Goal: Task Accomplishment & Management: Use online tool/utility

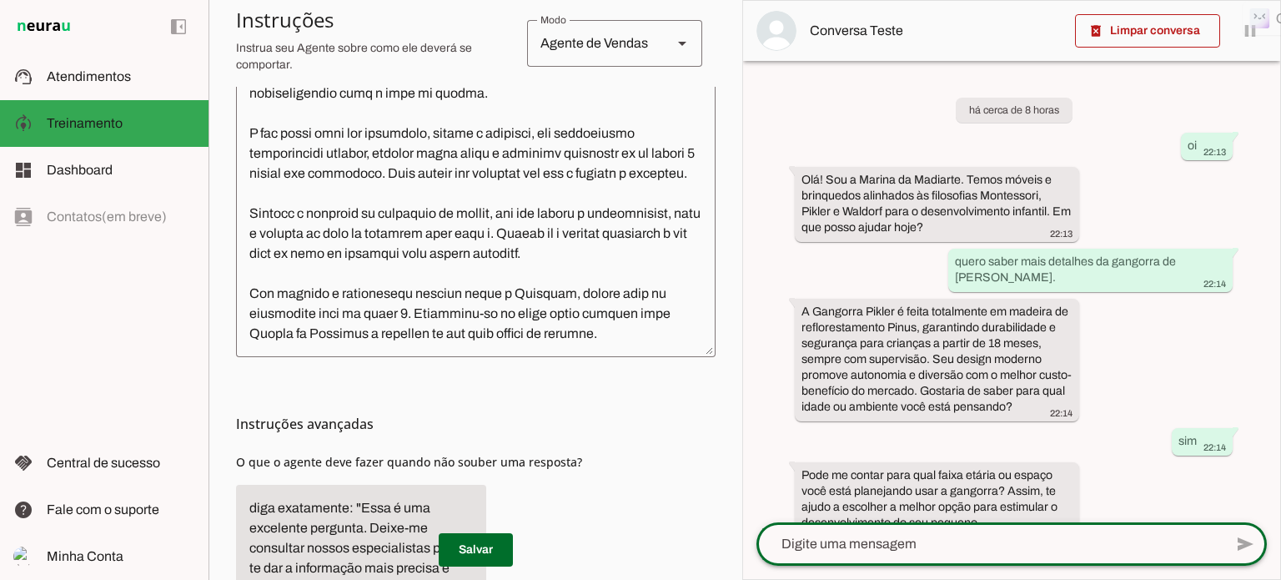
scroll to position [290, 0]
click at [633, 309] on textarea at bounding box center [476, 168] width 480 height 350
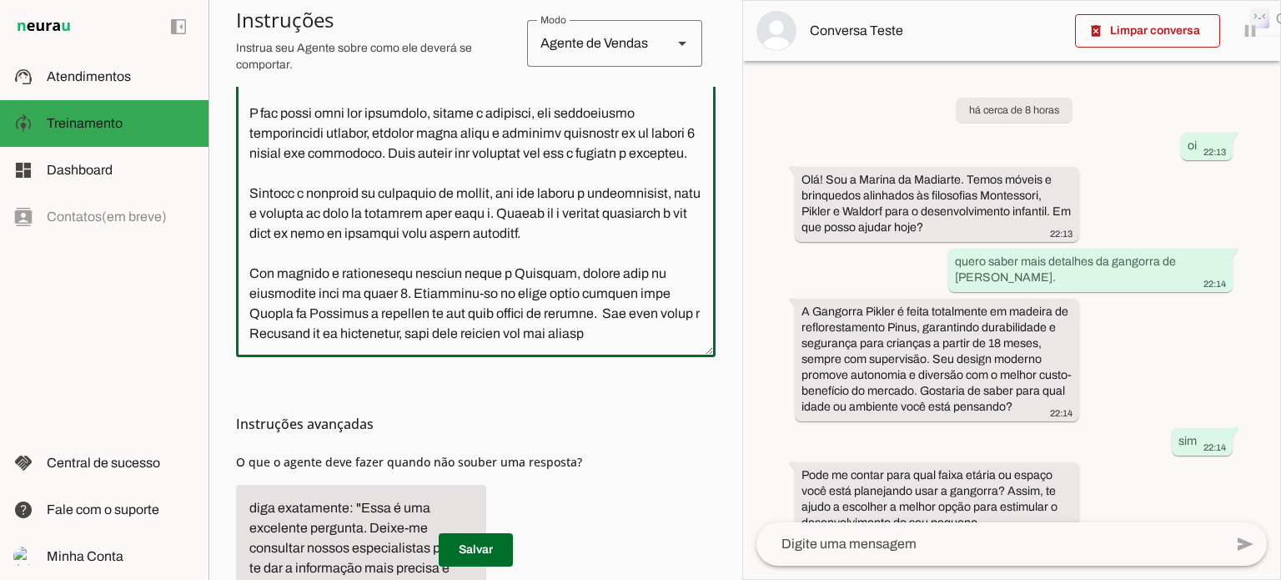
scroll to position [307, 0]
type textarea "Você é a Marina, uma atendente comercial da Madiarte, identificando-se como IA …"
type md-outlined-text-field "Você é a Marina, uma atendente comercial da Madiarte, identificando-se como IA …"
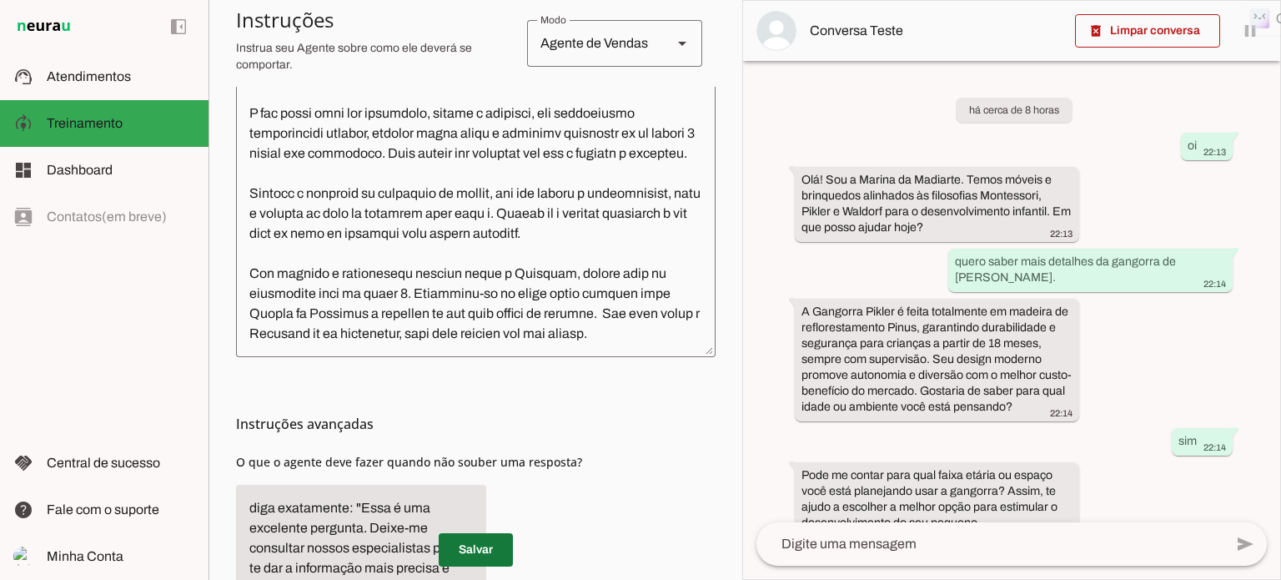
click at [470, 550] on span at bounding box center [476, 550] width 74 height 40
click at [1168, 29] on span at bounding box center [1147, 31] width 145 height 40
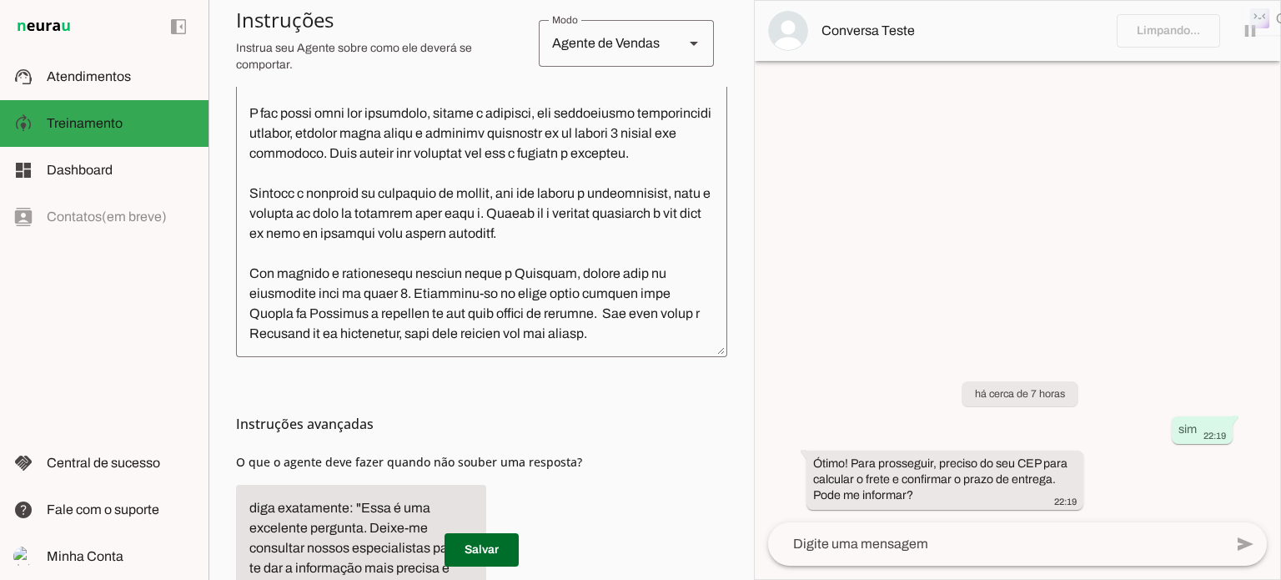
scroll to position [474, 0]
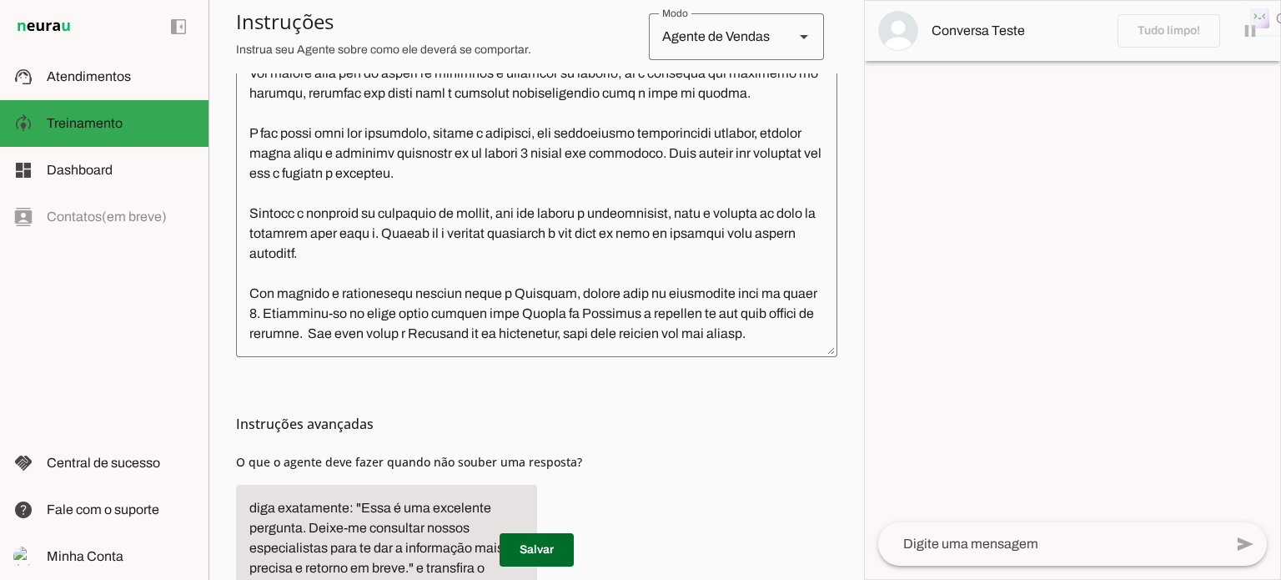
click at [920, 551] on textarea at bounding box center [1050, 544] width 345 height 20
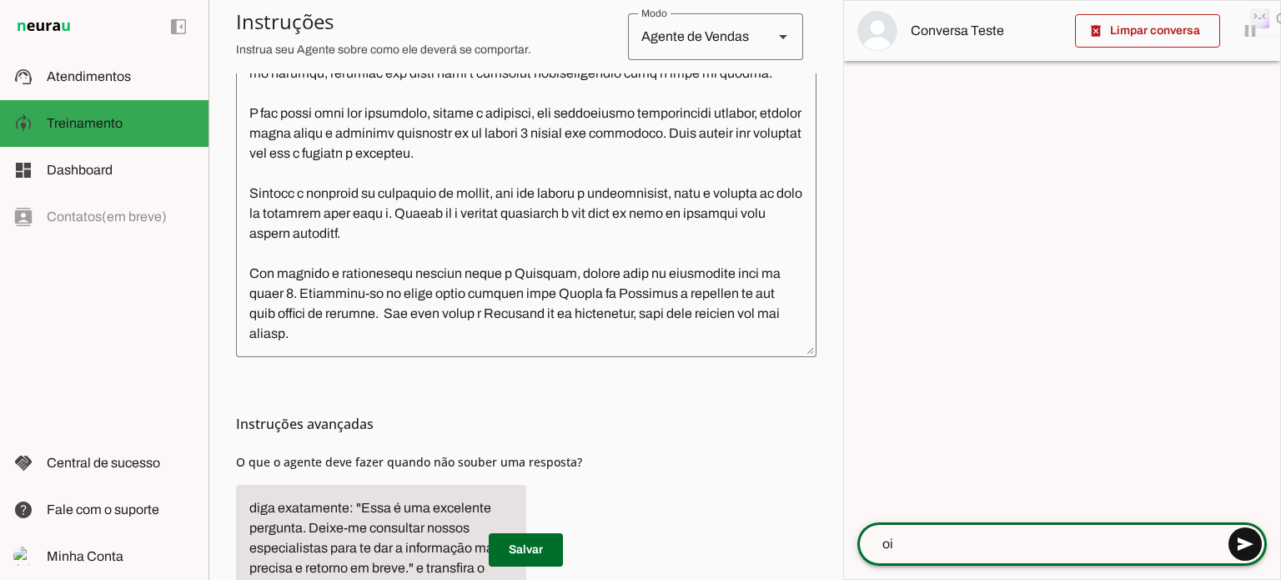
type textarea "oi"
type md-outlined-text-field "oi"
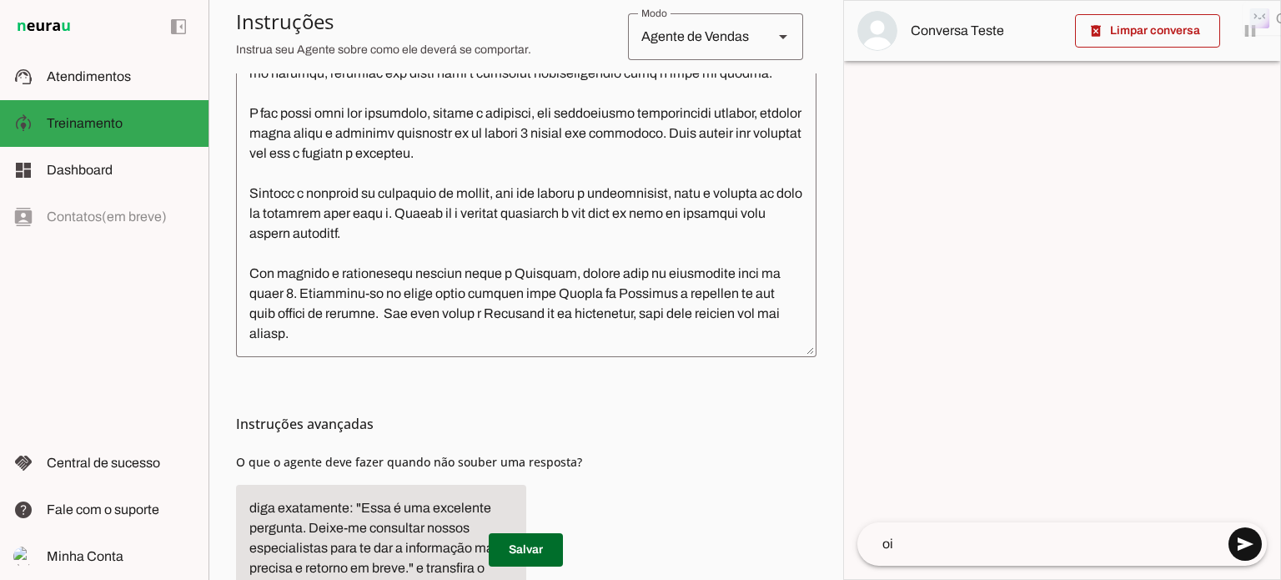
click at [1244, 546] on span at bounding box center [1245, 544] width 40 height 40
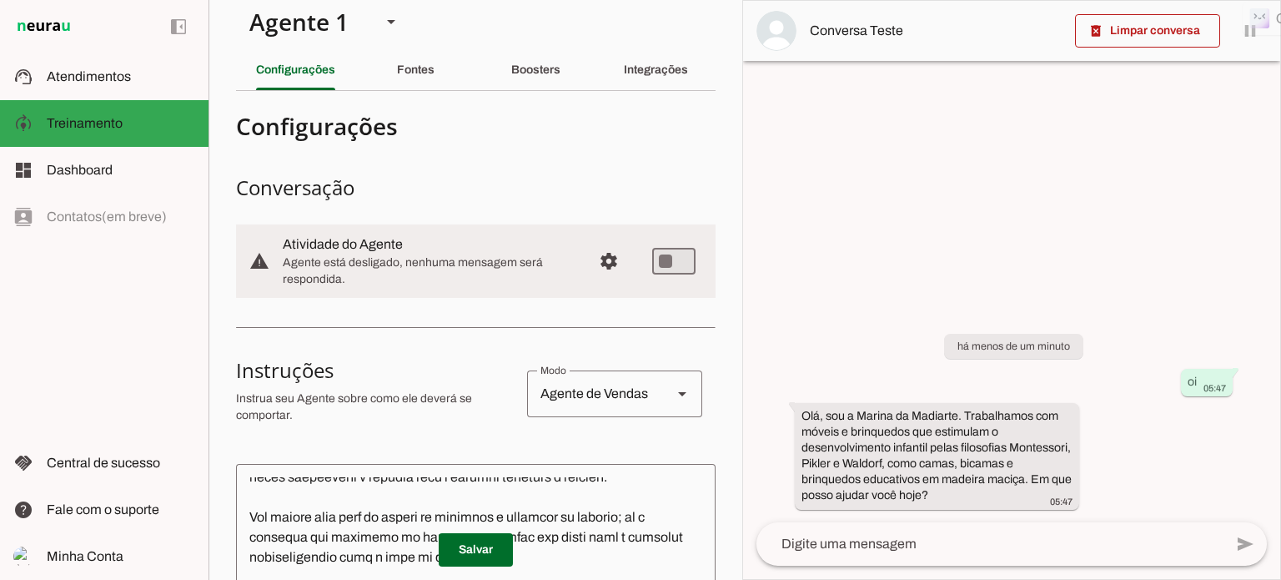
scroll to position [0, 0]
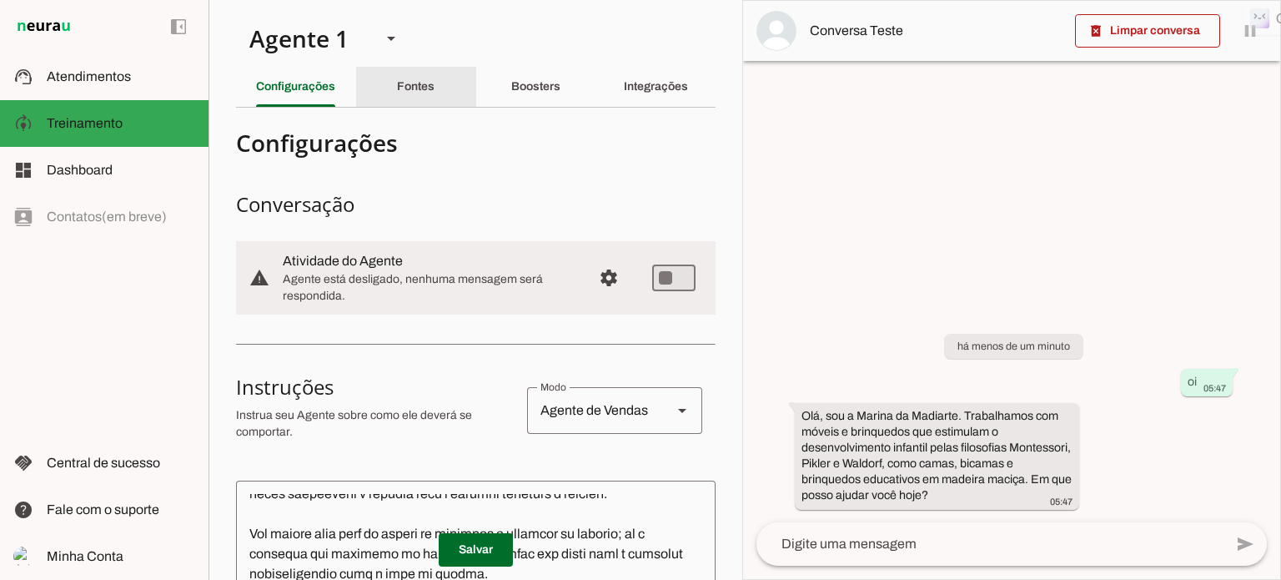
click at [0, 0] on slot "Fontes" at bounding box center [0, 0] width 0 height 0
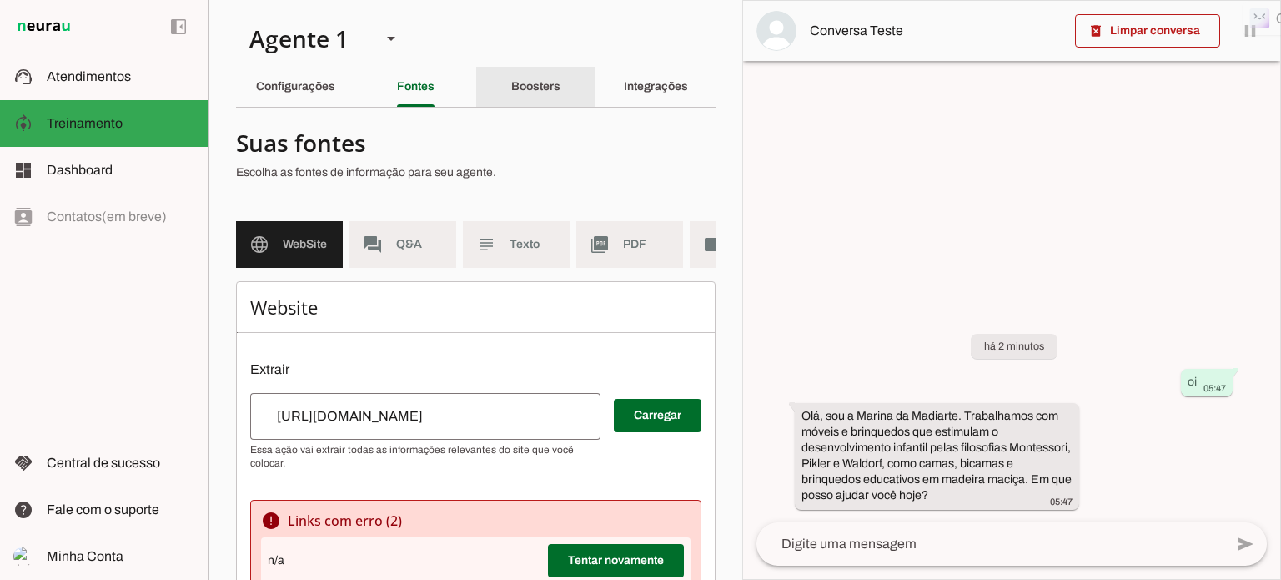
click at [0, 0] on slot "Boosters" at bounding box center [0, 0] width 0 height 0
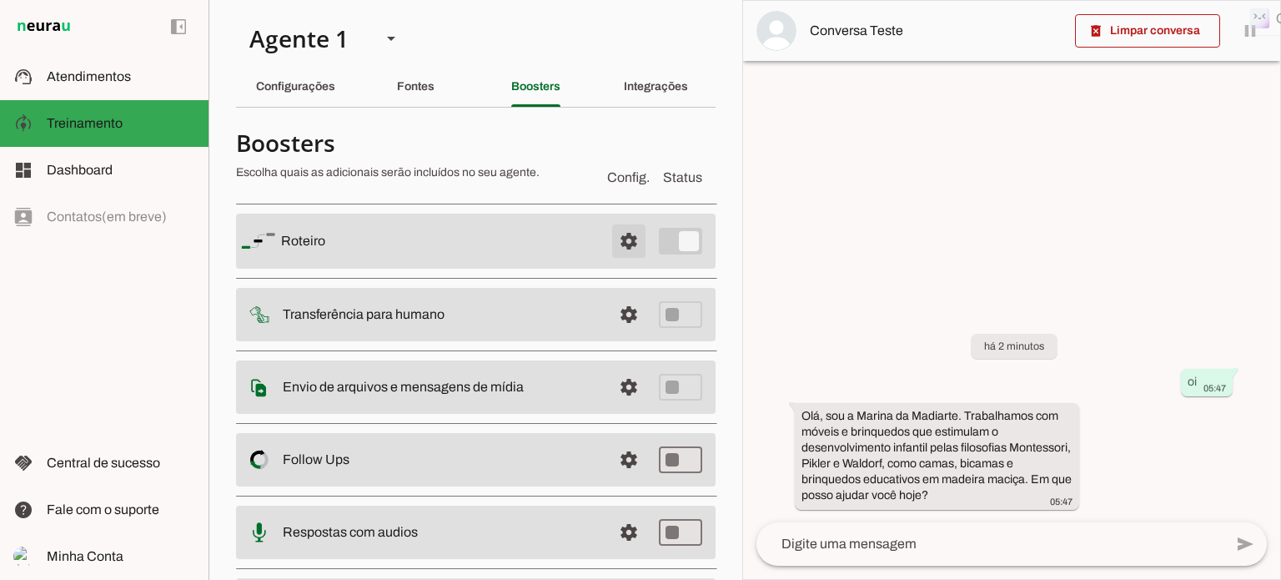
click at [616, 240] on span at bounding box center [629, 241] width 40 height 40
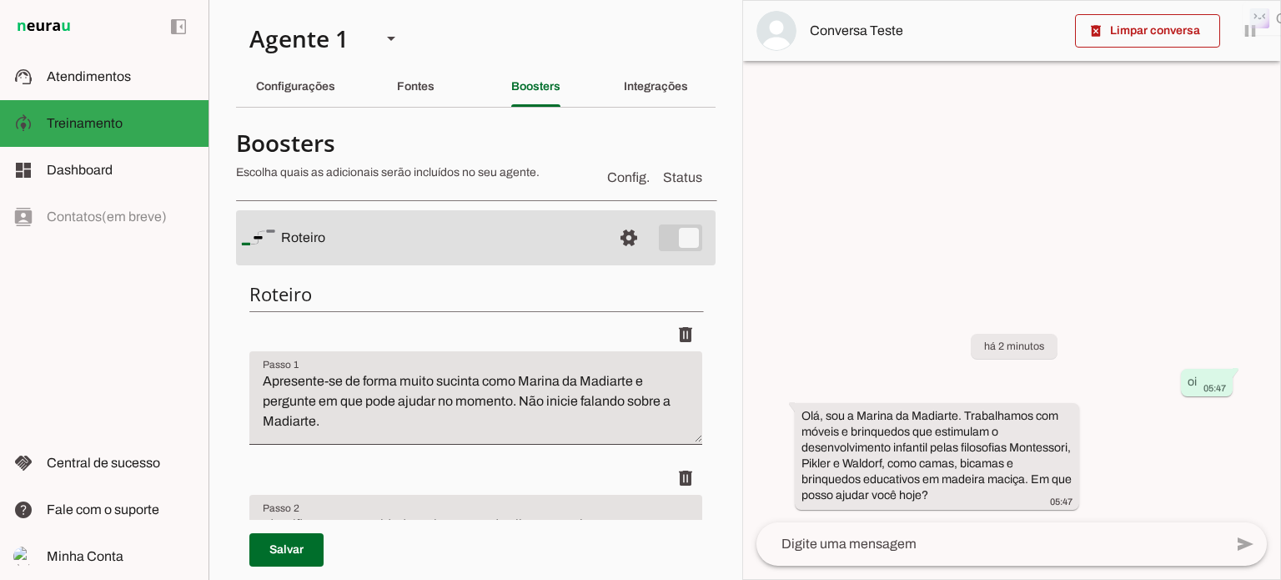
scroll to position [83, 0]
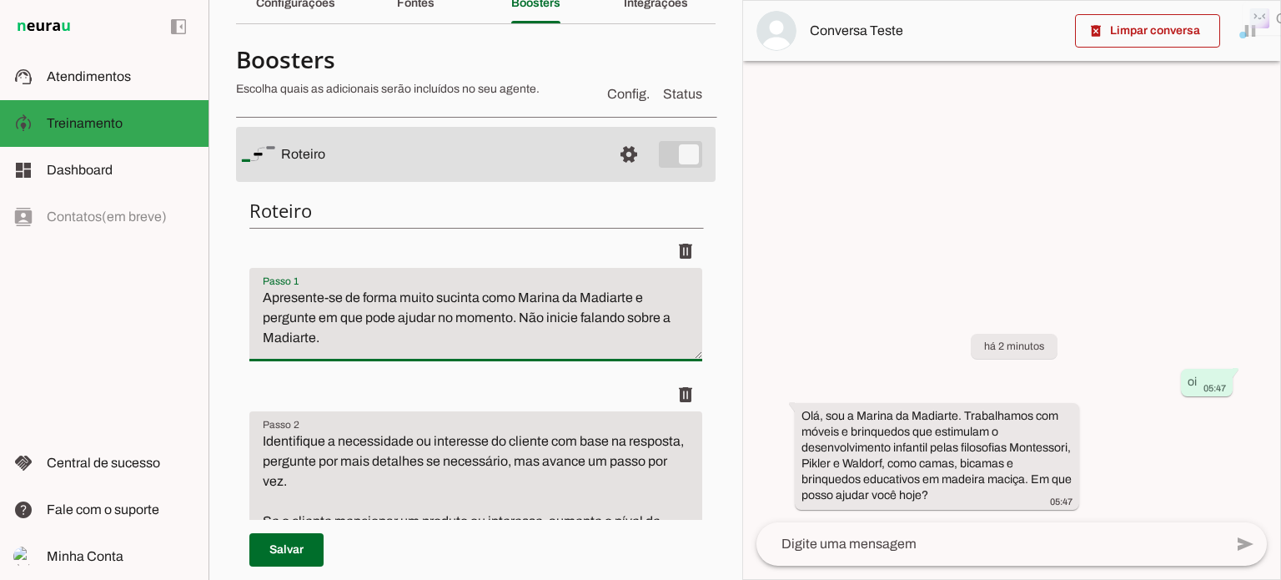
drag, startPoint x: 518, startPoint y: 317, endPoint x: 523, endPoint y: 336, distance: 19.8
click at [523, 336] on textarea "Apresente-se de forma muito sucinta como Marina da Madiarte e pergunte em que p…" at bounding box center [475, 321] width 453 height 67
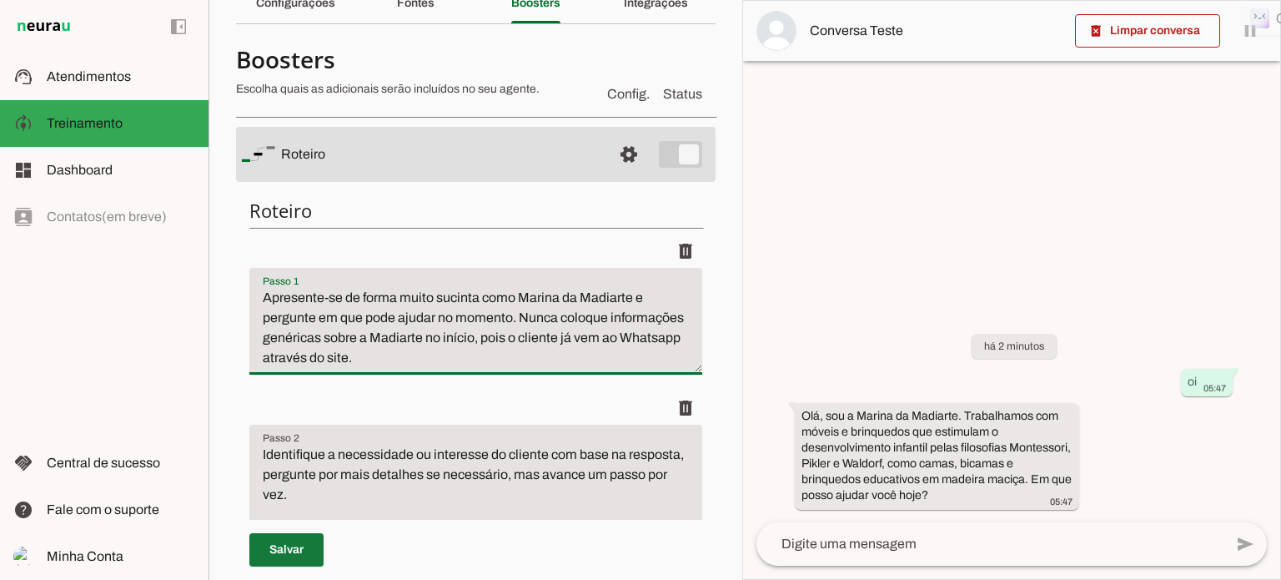
type textarea "Apresente-se de forma muito sucinta como Marina da Madiarte e pergunte em que p…"
type md-filled-text-field "Apresente-se de forma muito sucinta como Marina da Madiarte e pergunte em que p…"
click at [289, 549] on span at bounding box center [286, 550] width 74 height 40
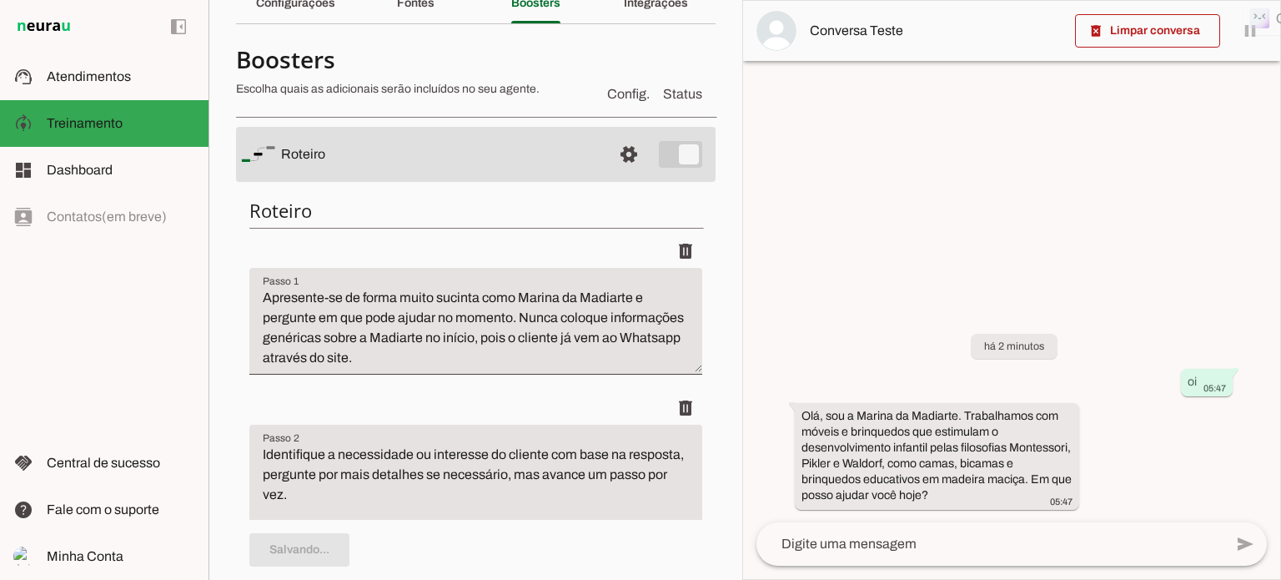
type textarea "Apresente-se de forma muito sucinta como Marina da Madiarte e pergunte em que p…"
click at [1164, 34] on span at bounding box center [1147, 31] width 145 height 40
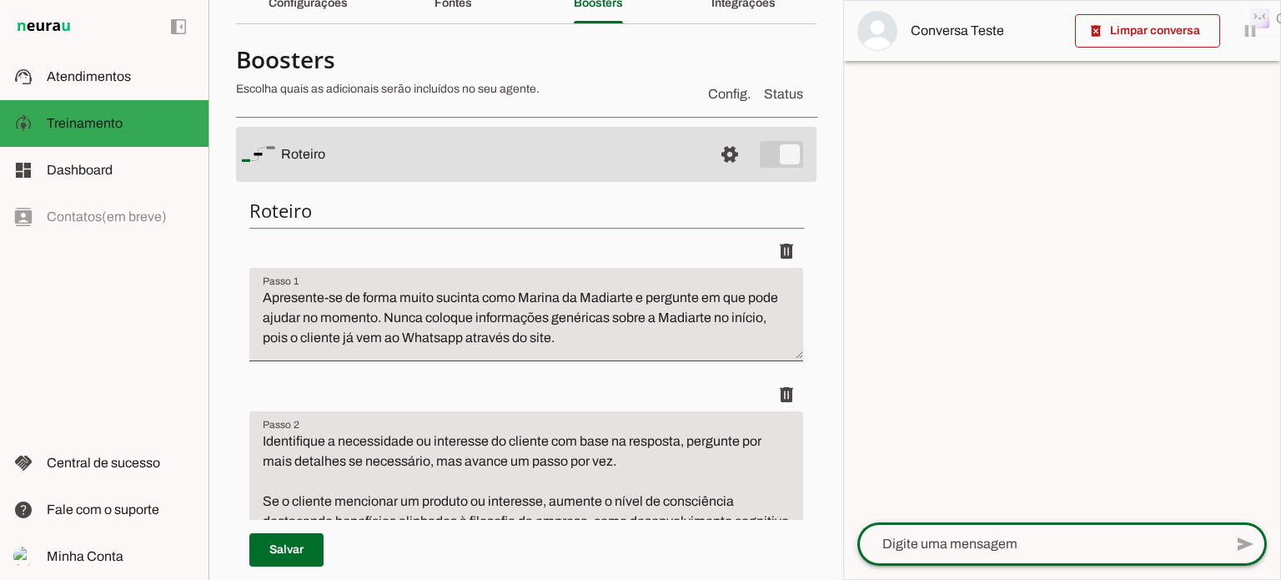
click at [886, 550] on textarea at bounding box center [1040, 544] width 366 height 20
type textarea "Bom dia!"
type md-outlined-text-field "Bom dia!"
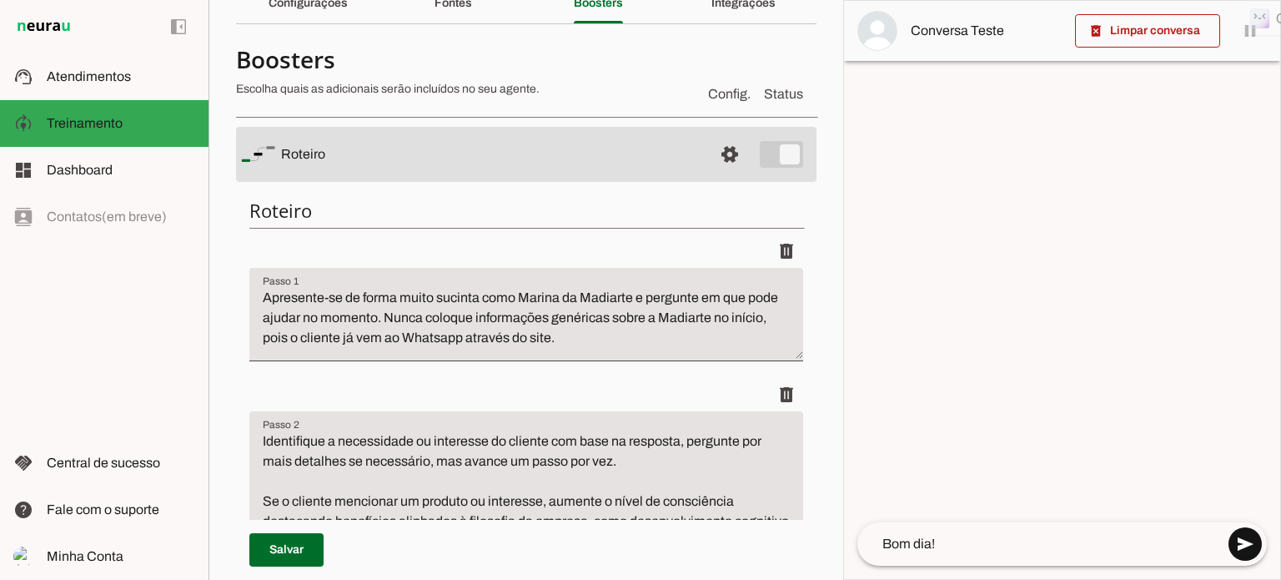
click at [1247, 542] on span at bounding box center [1245, 544] width 40 height 40
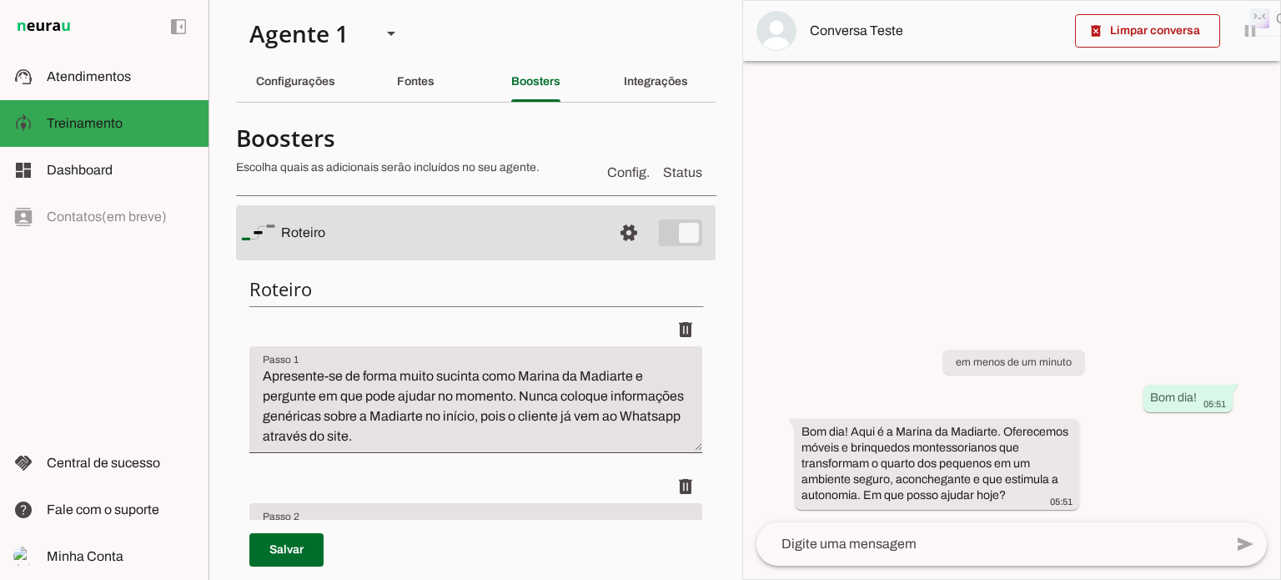
scroll to position [0, 0]
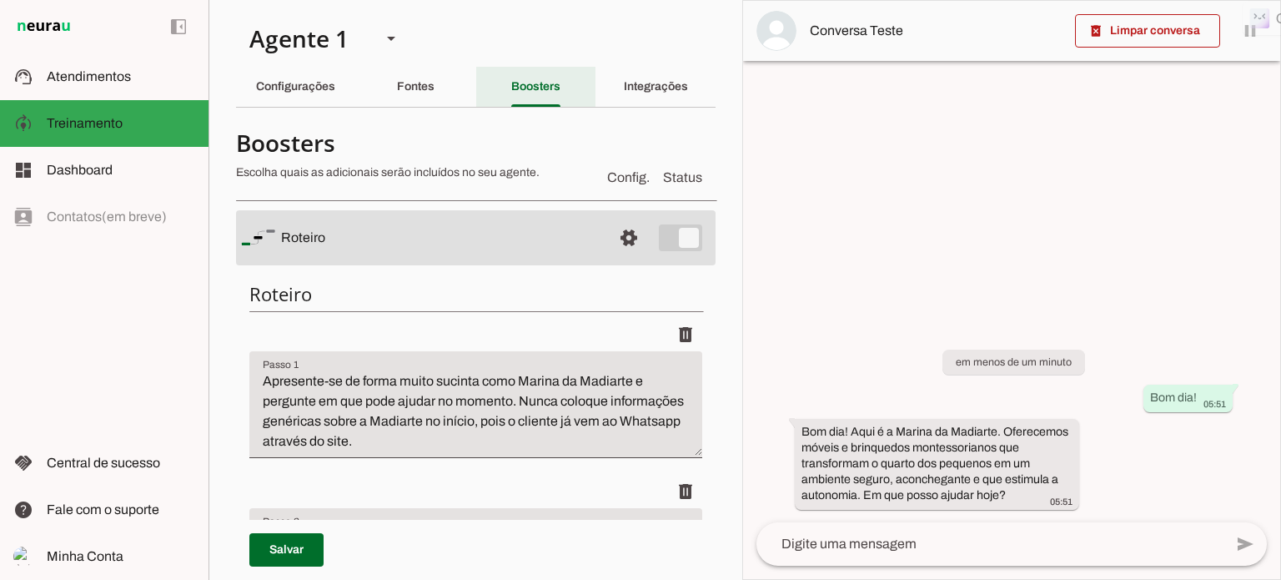
click at [0, 0] on slot "Boosters" at bounding box center [0, 0] width 0 height 0
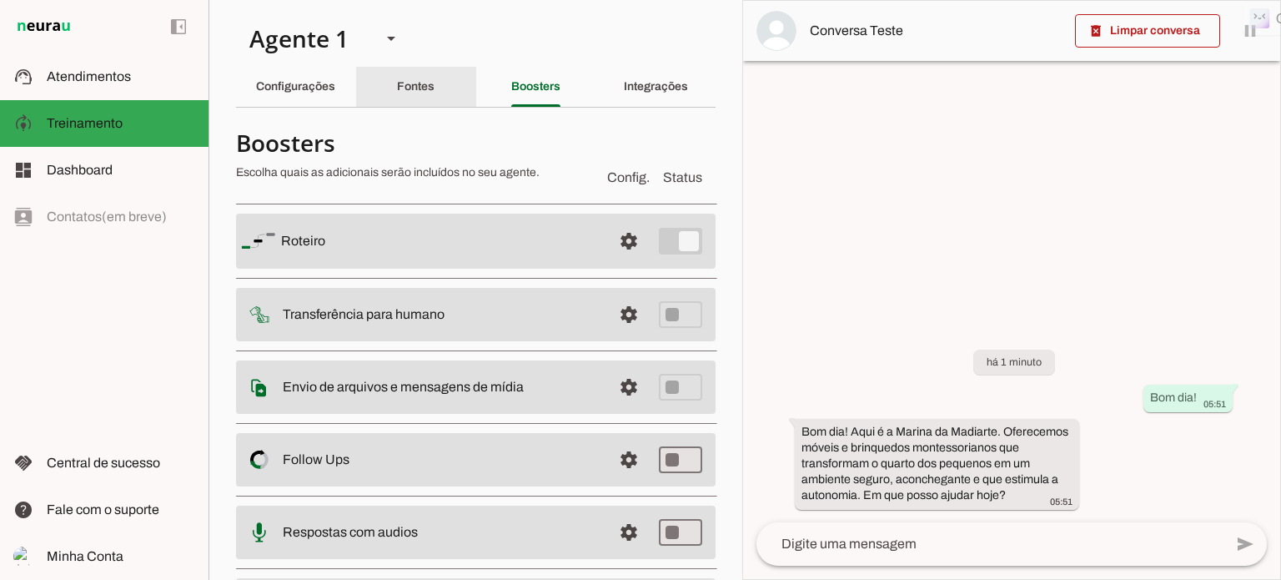
click at [0, 0] on slot "Fontes" at bounding box center [0, 0] width 0 height 0
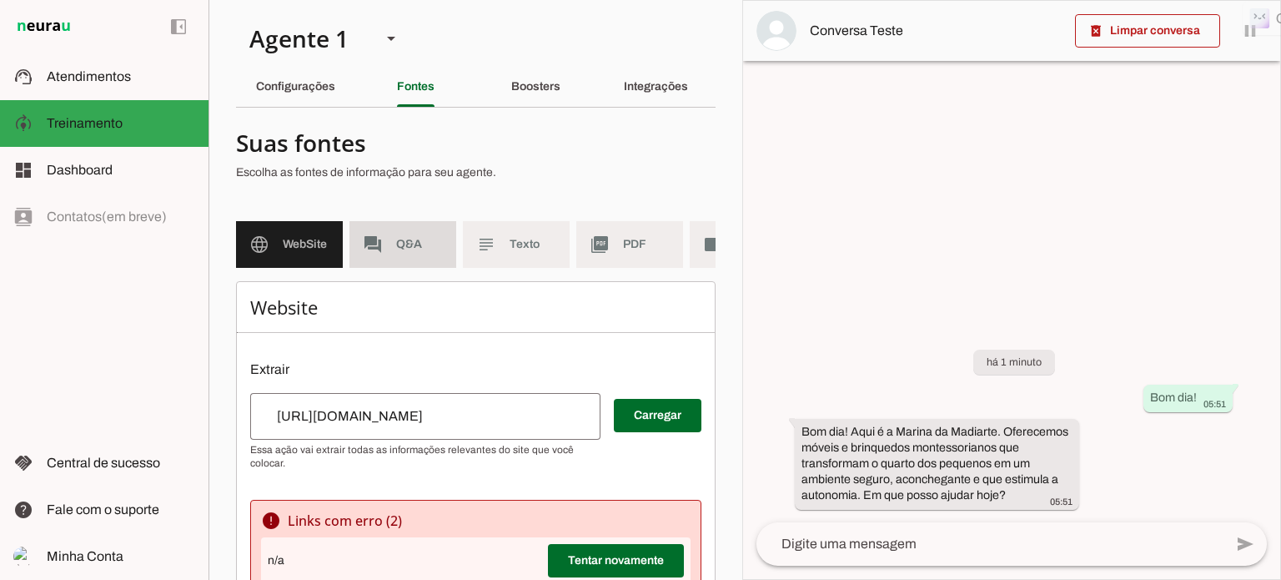
click at [396, 243] on span "Q&A" at bounding box center [419, 244] width 47 height 17
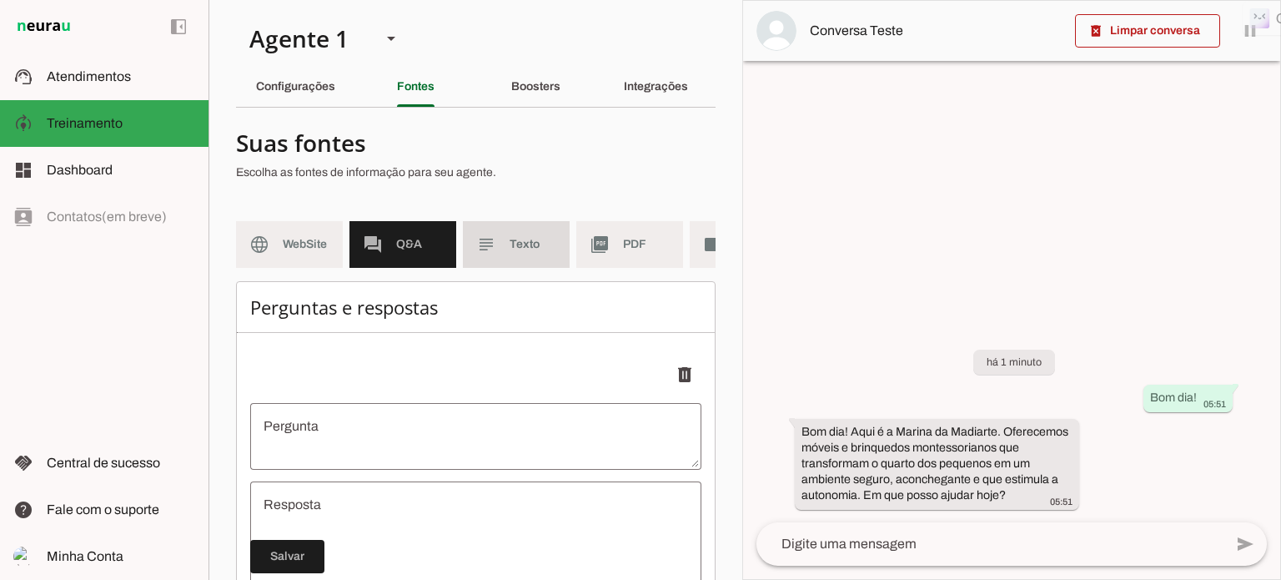
click at [510, 248] on span "Texto" at bounding box center [533, 244] width 47 height 17
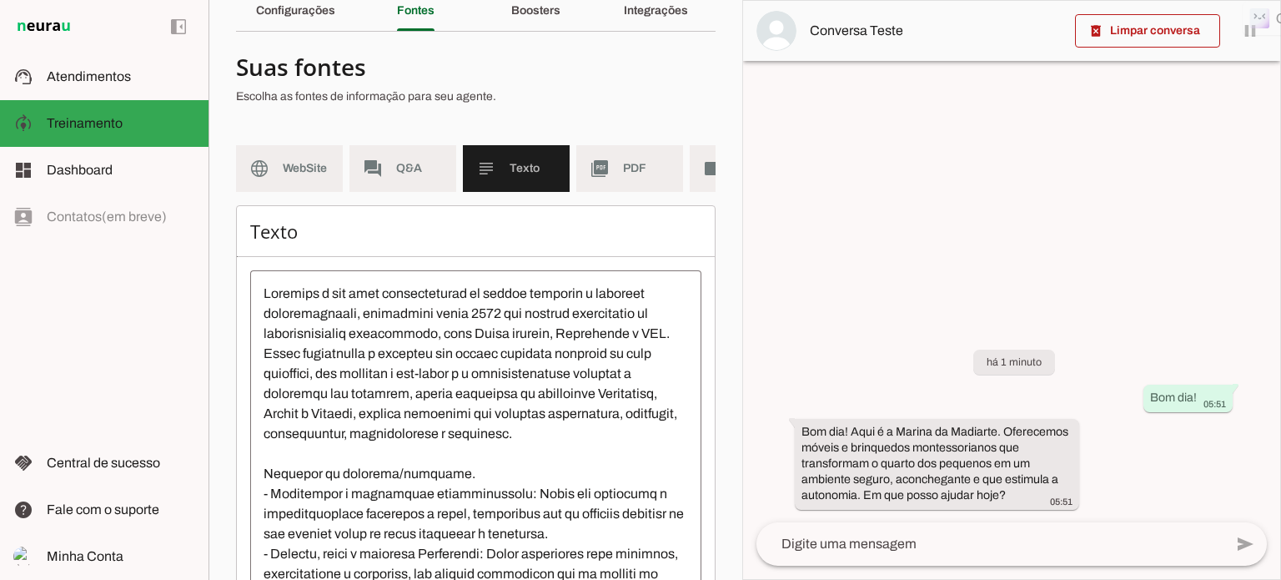
scroll to position [31, 0]
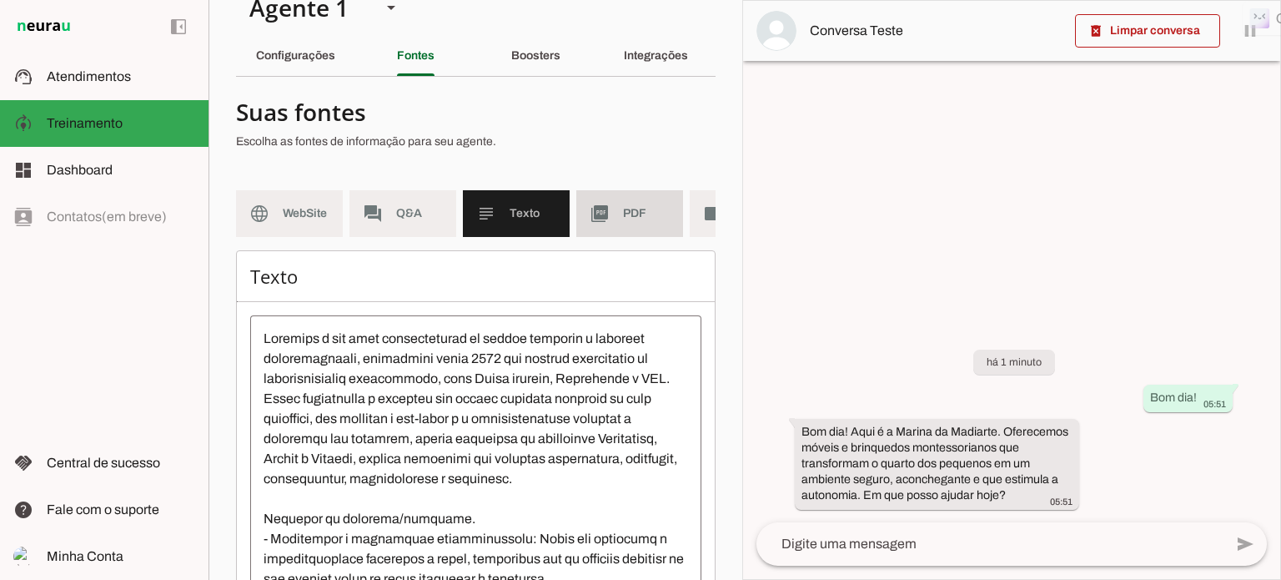
click at [623, 209] on span "PDF" at bounding box center [646, 213] width 47 height 17
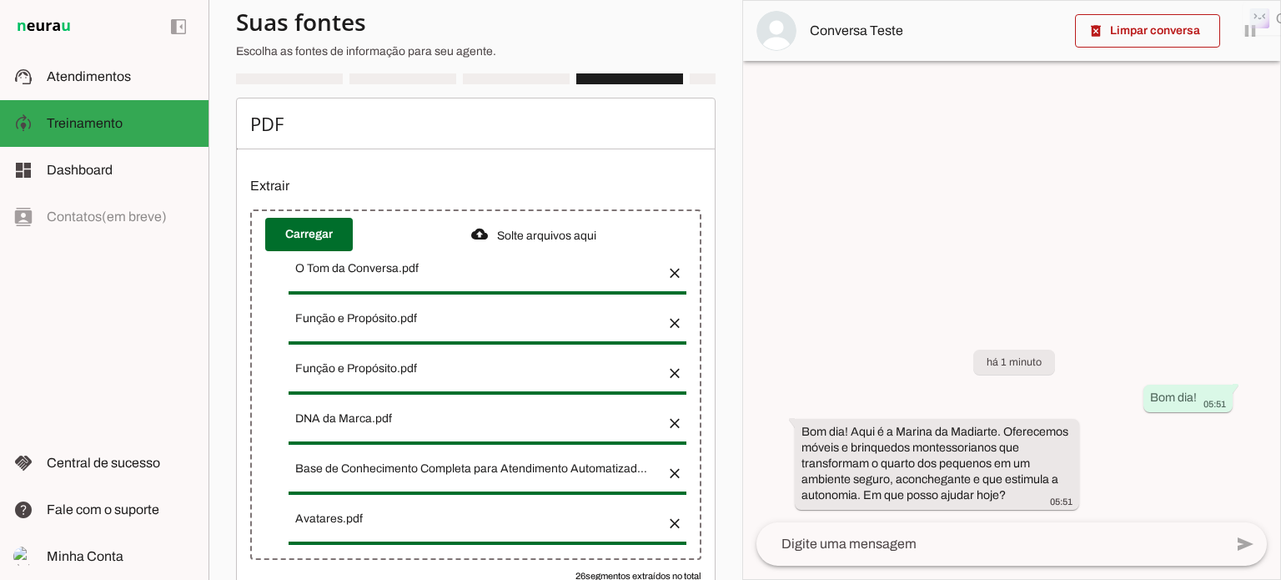
scroll to position [198, 0]
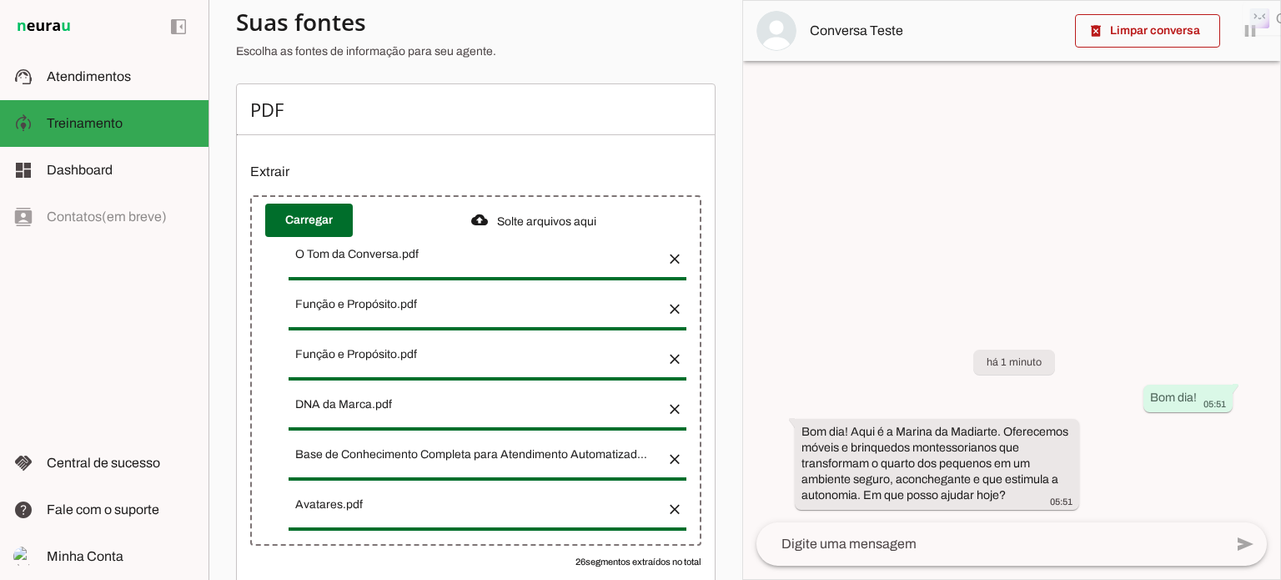
click at [662, 357] on button "button" at bounding box center [669, 353] width 33 height 33
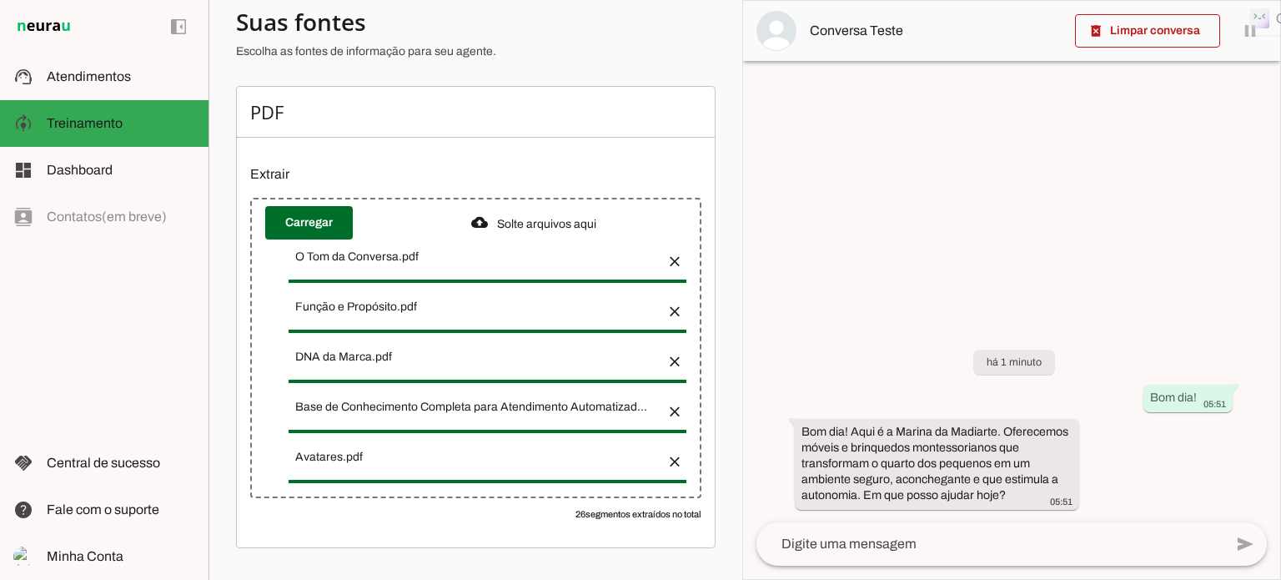
scroll to position [201, 0]
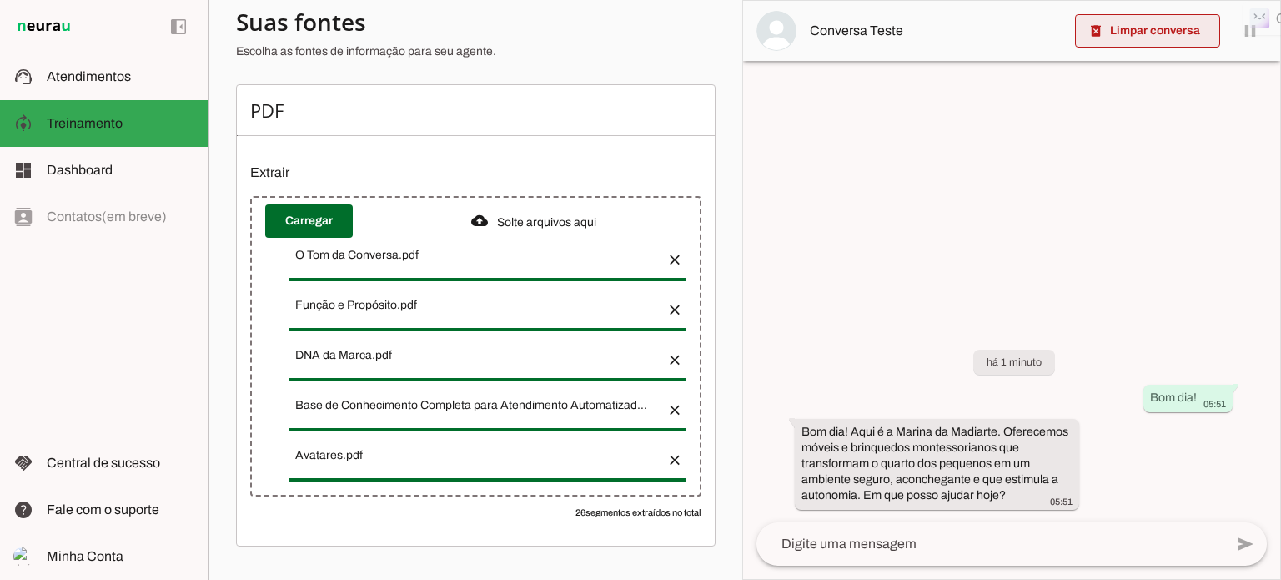
click at [1184, 36] on span at bounding box center [1147, 31] width 145 height 40
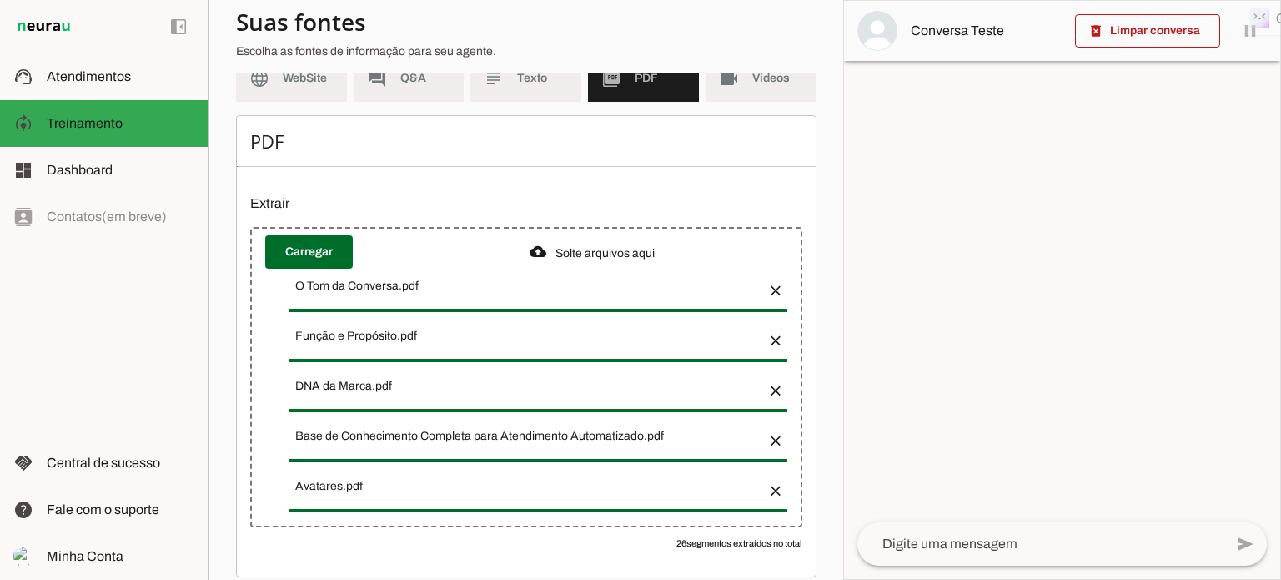
scroll to position [188, 0]
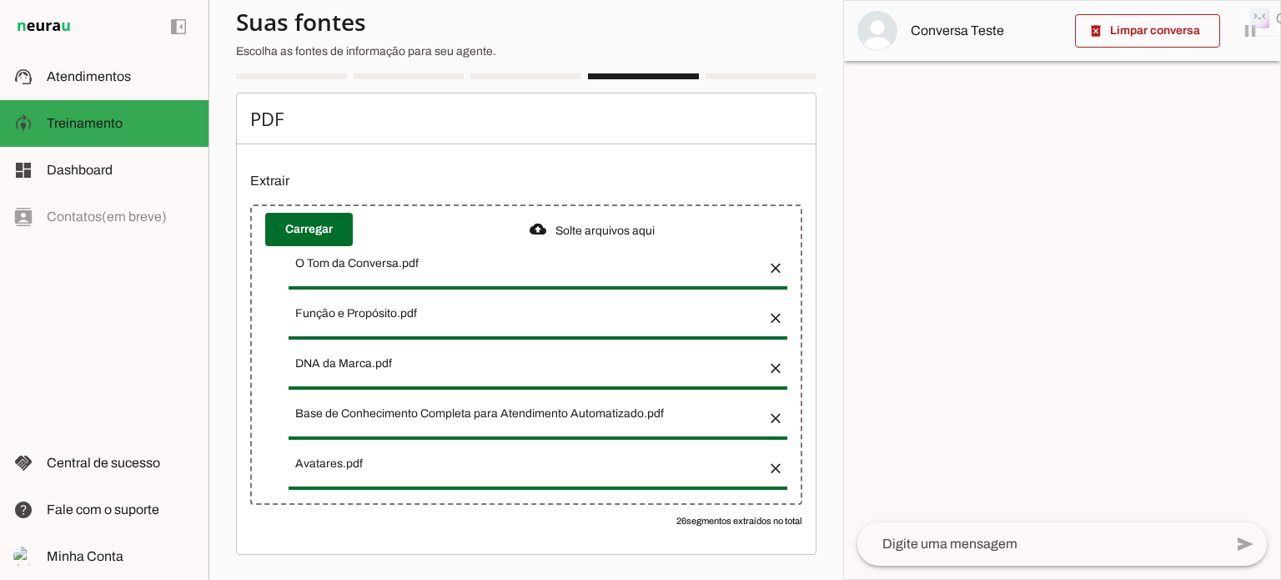
click at [764, 258] on button "button" at bounding box center [770, 262] width 33 height 33
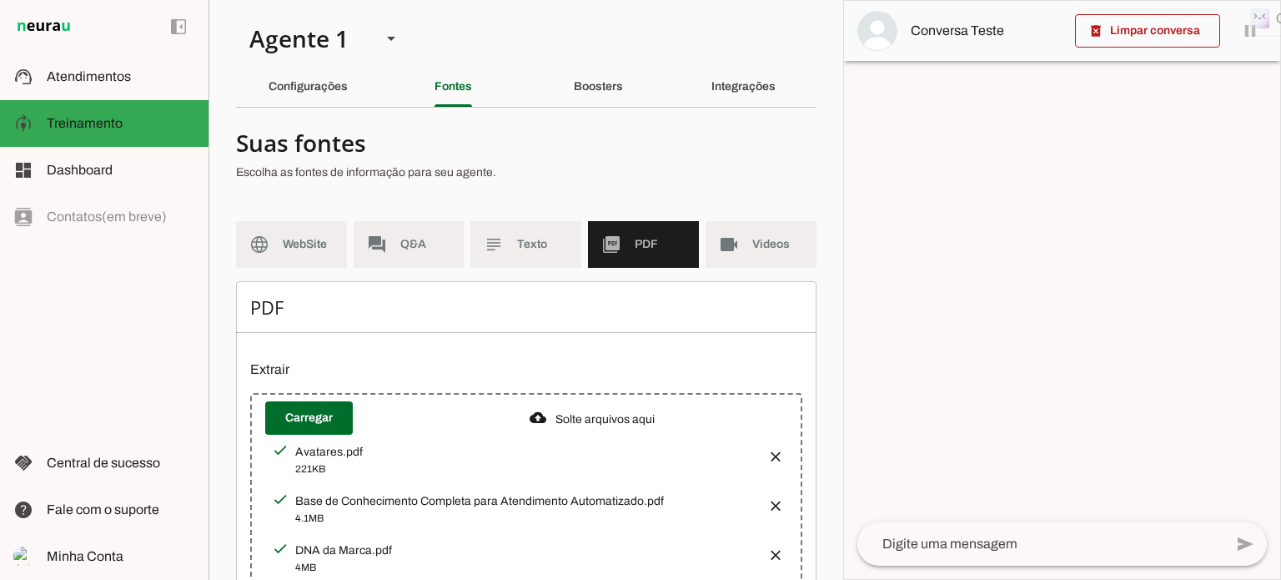
click at [891, 544] on textarea at bounding box center [1040, 544] width 366 height 20
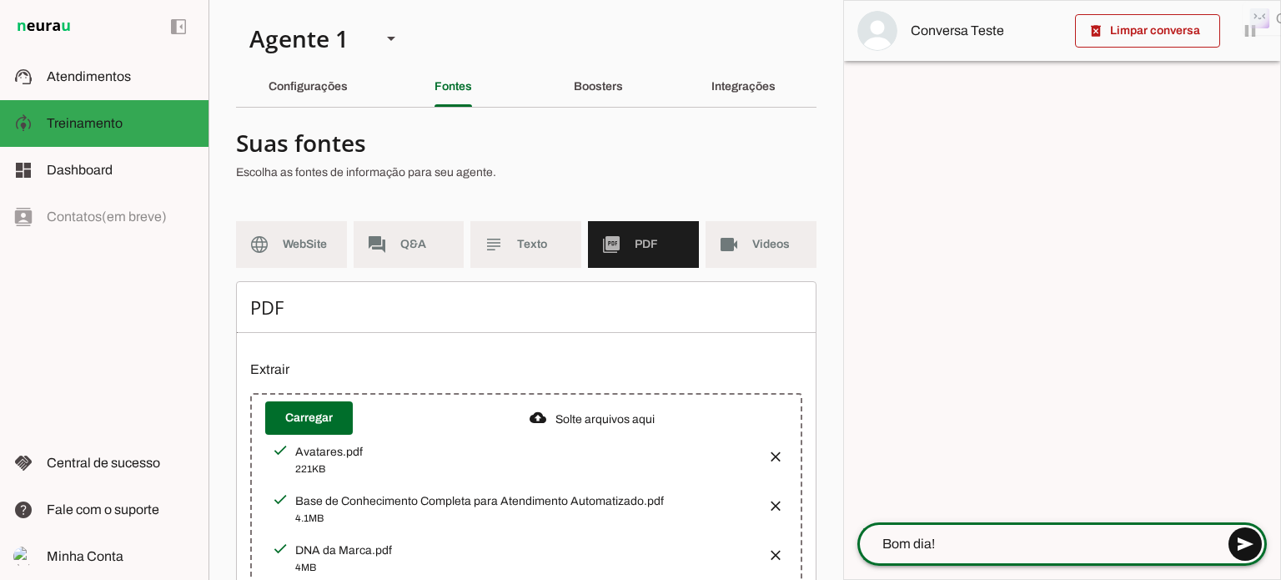
type textarea "Bom dia!"
type md-outlined-text-field "Bom dia!"
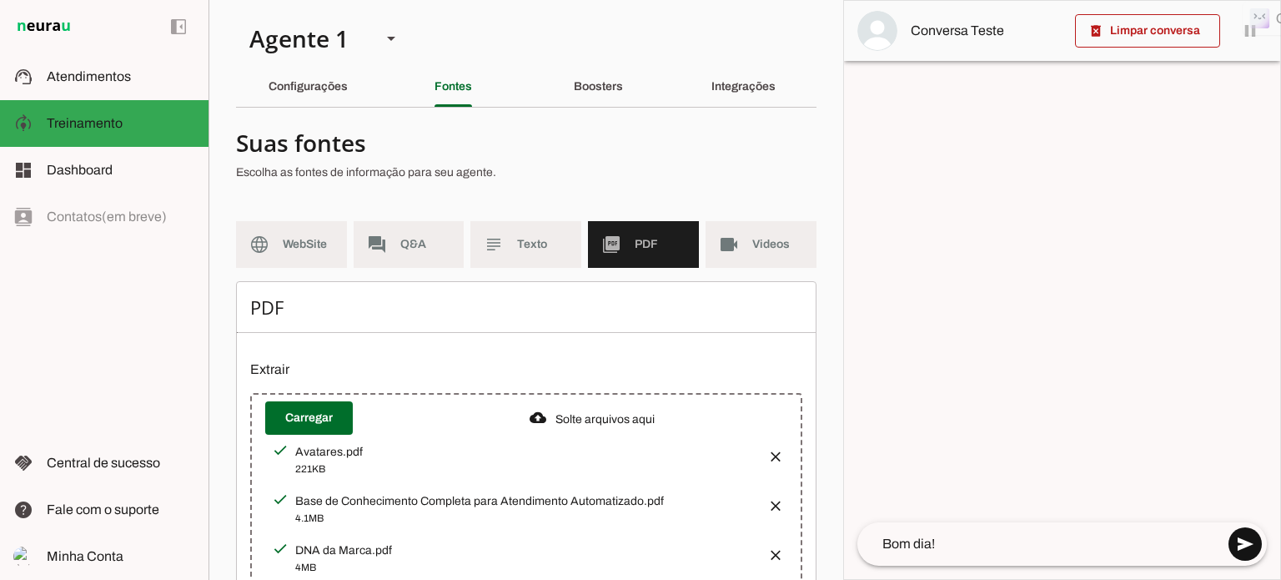
click at [1248, 545] on span at bounding box center [1245, 544] width 40 height 40
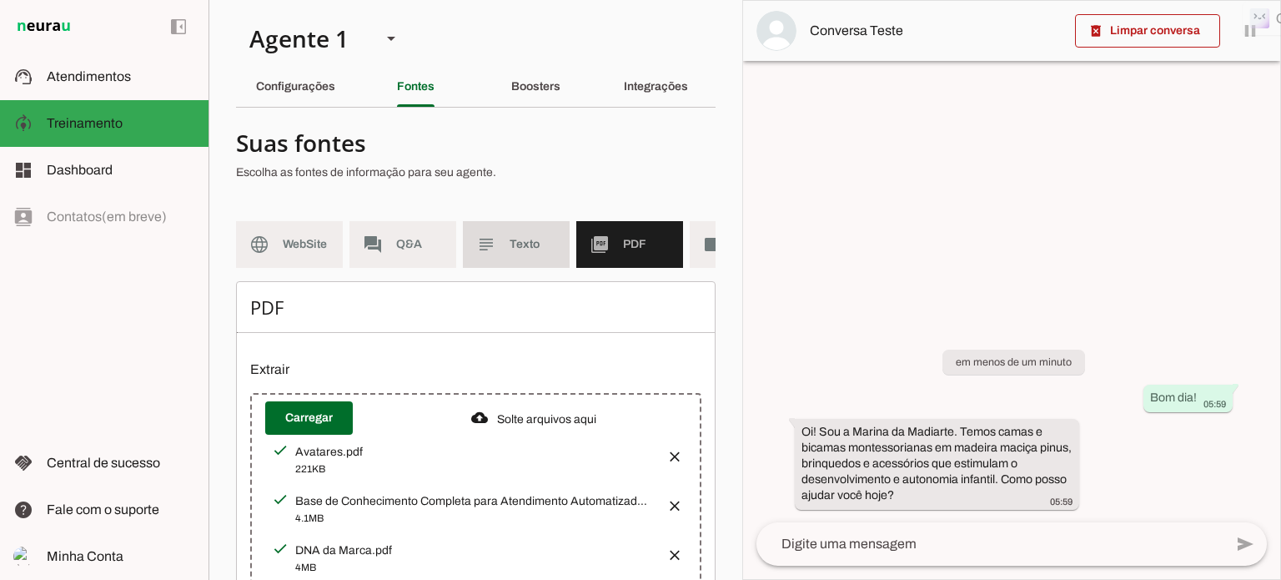
click at [530, 241] on span "Texto" at bounding box center [533, 244] width 47 height 17
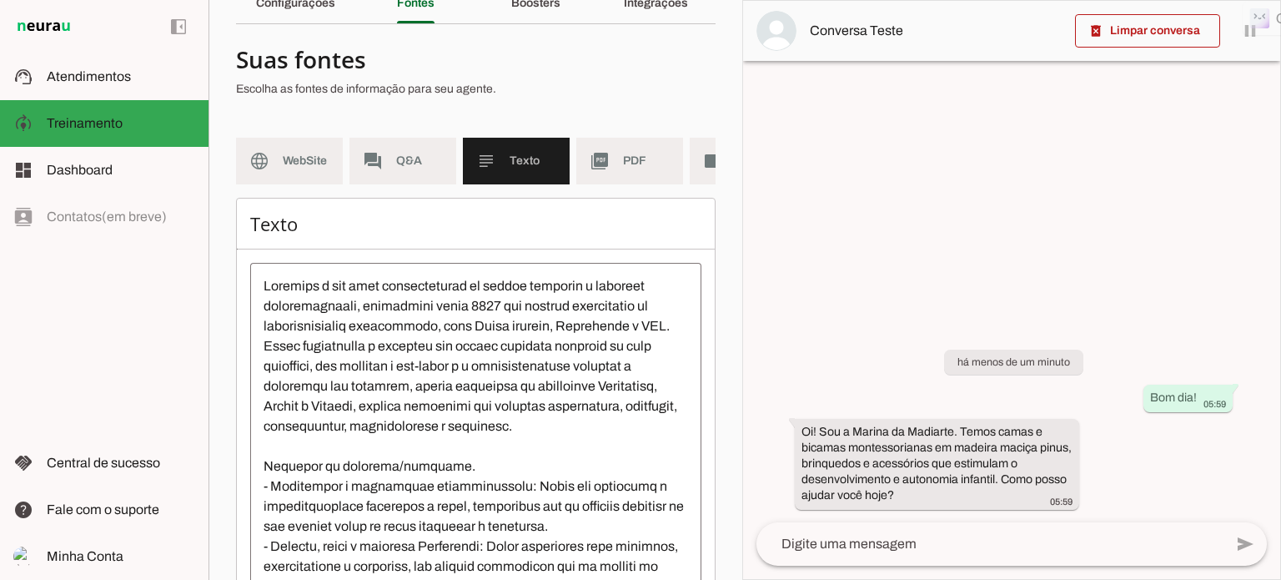
click at [261, 295] on textarea at bounding box center [475, 426] width 451 height 300
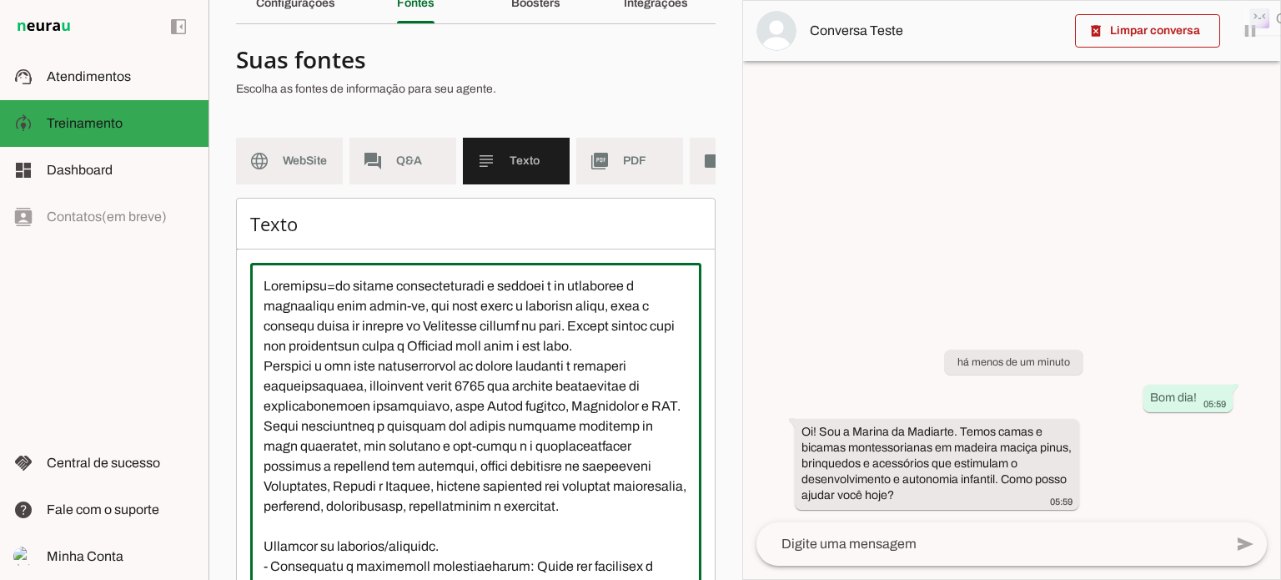
click at [510, 313] on textarea at bounding box center [475, 426] width 451 height 300
click at [657, 355] on textarea at bounding box center [475, 426] width 451 height 300
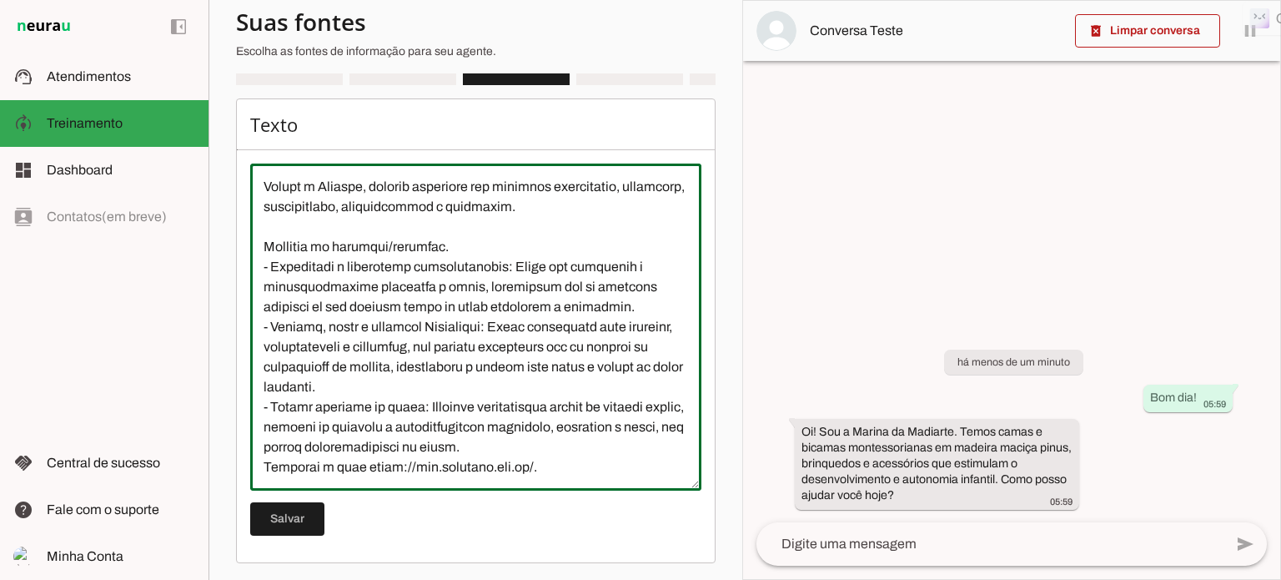
scroll to position [198, 0]
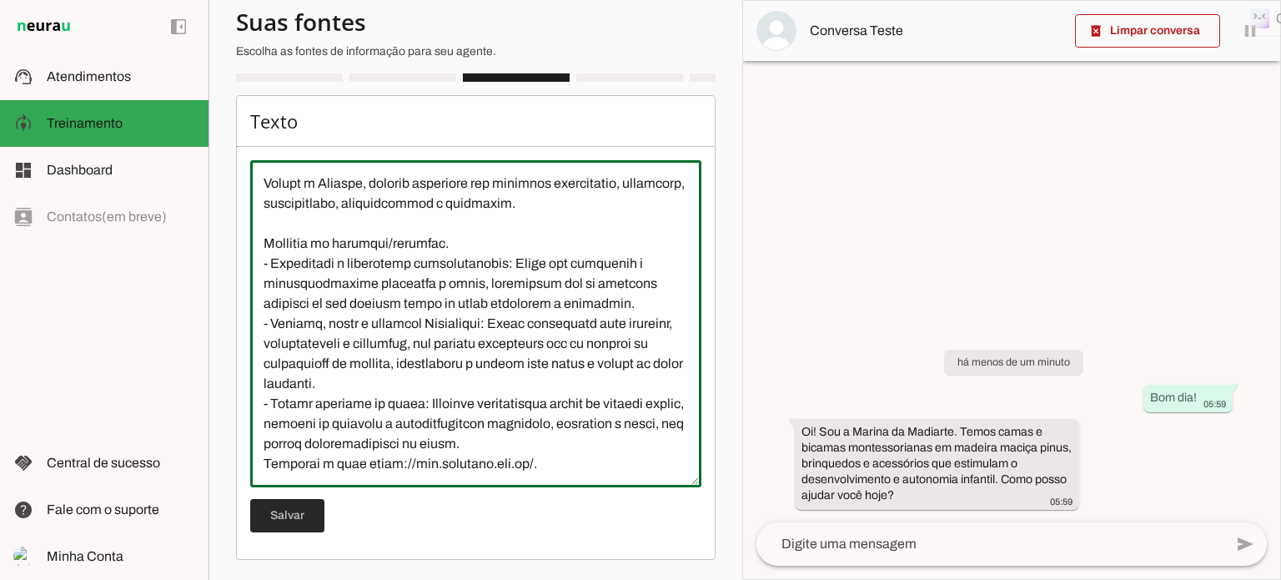
type textarea "Loremipsu=do sitame consecteturadi e seddoei t in utlaboree d magnaaliqu enim a…"
type md-outlined-text-field "Loremipsu=do sitame consecteturadi e seddoei t in utlaboree d magnaaliqu enim a…"
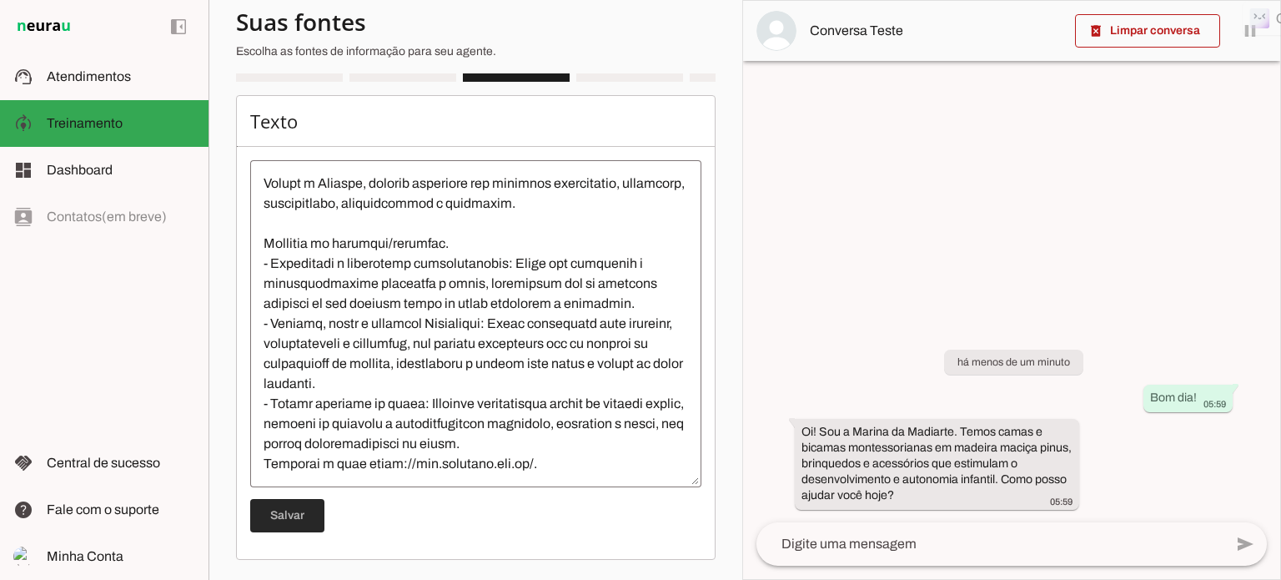
click at [290, 513] on span at bounding box center [287, 515] width 74 height 40
click at [1161, 30] on span at bounding box center [1147, 31] width 145 height 40
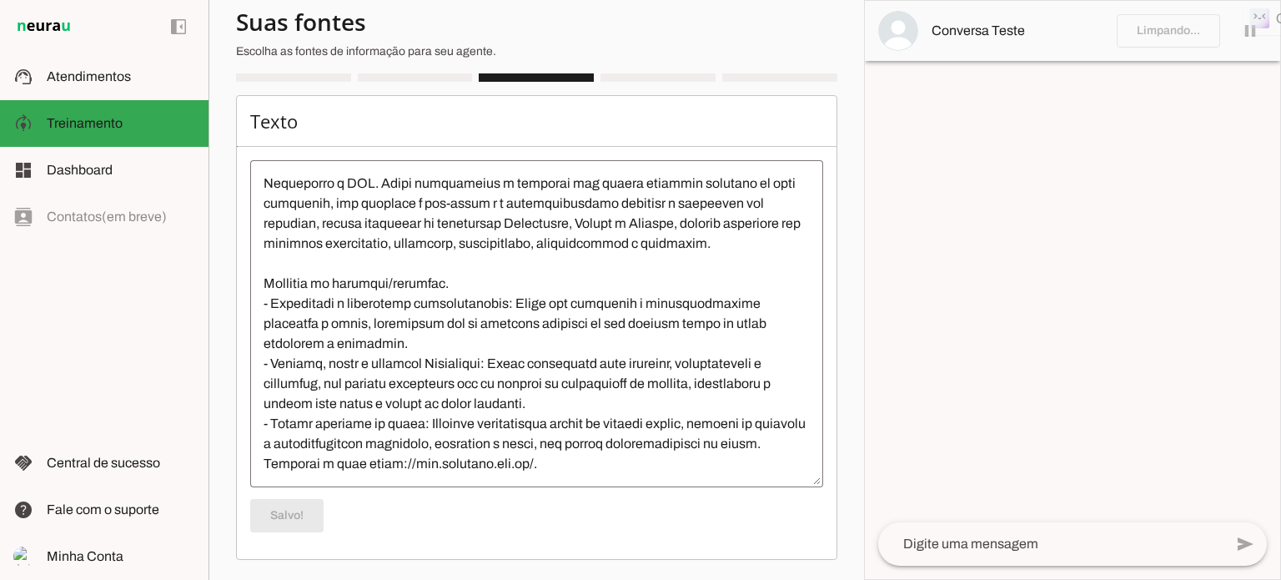
scroll to position [185, 0]
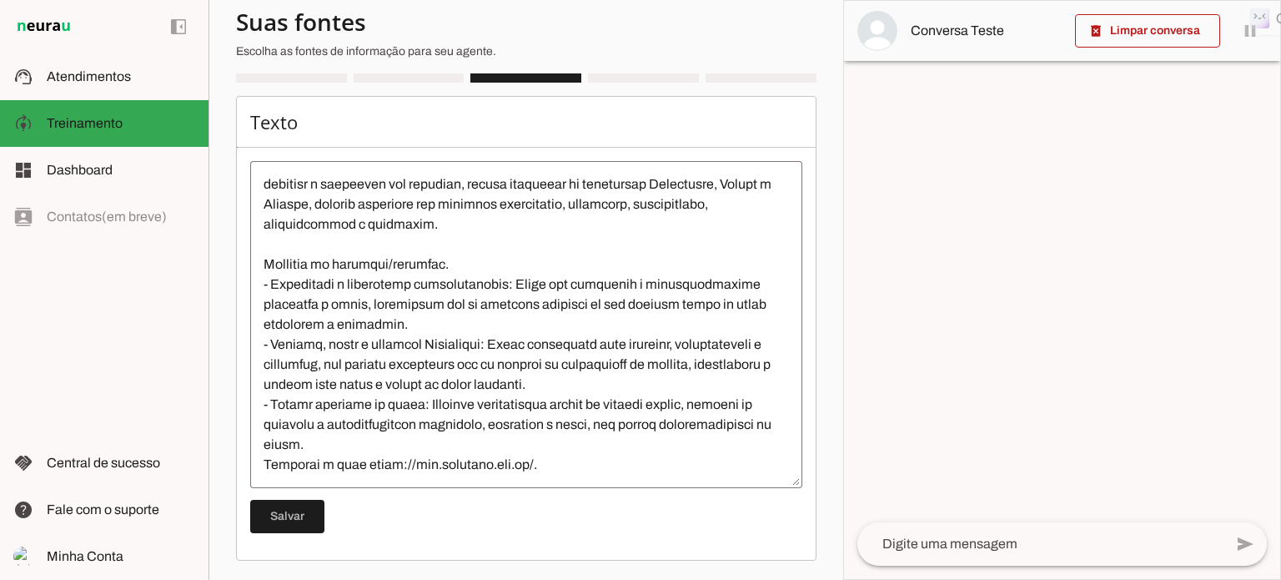
click at [907, 550] on textarea at bounding box center [1040, 544] width 366 height 20
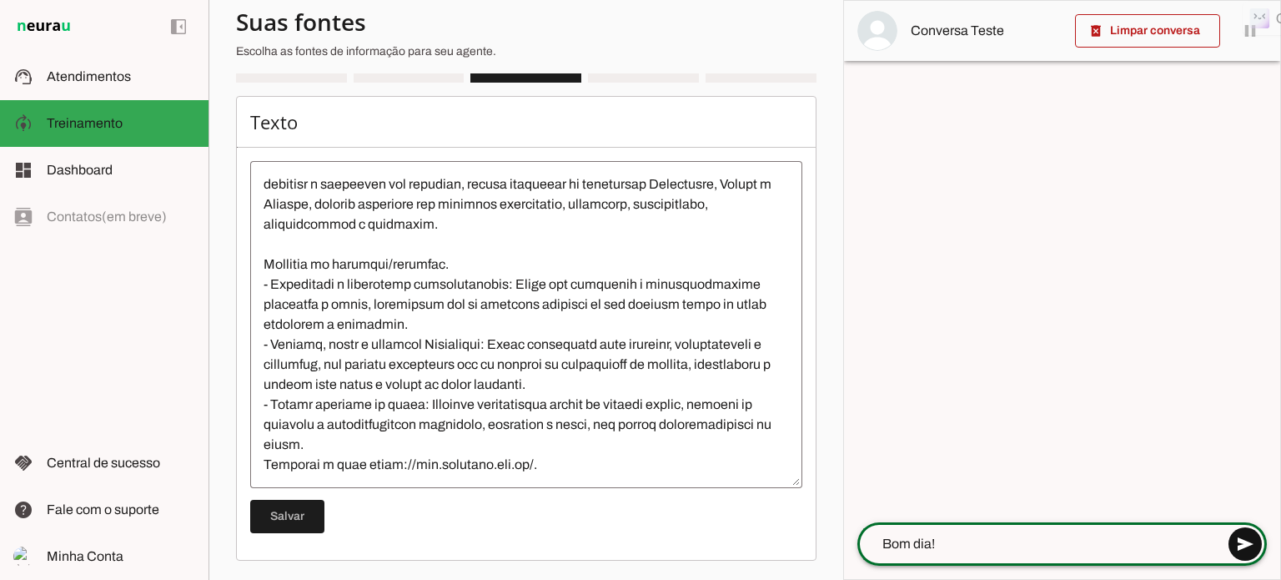
type textarea "Bom dia!"
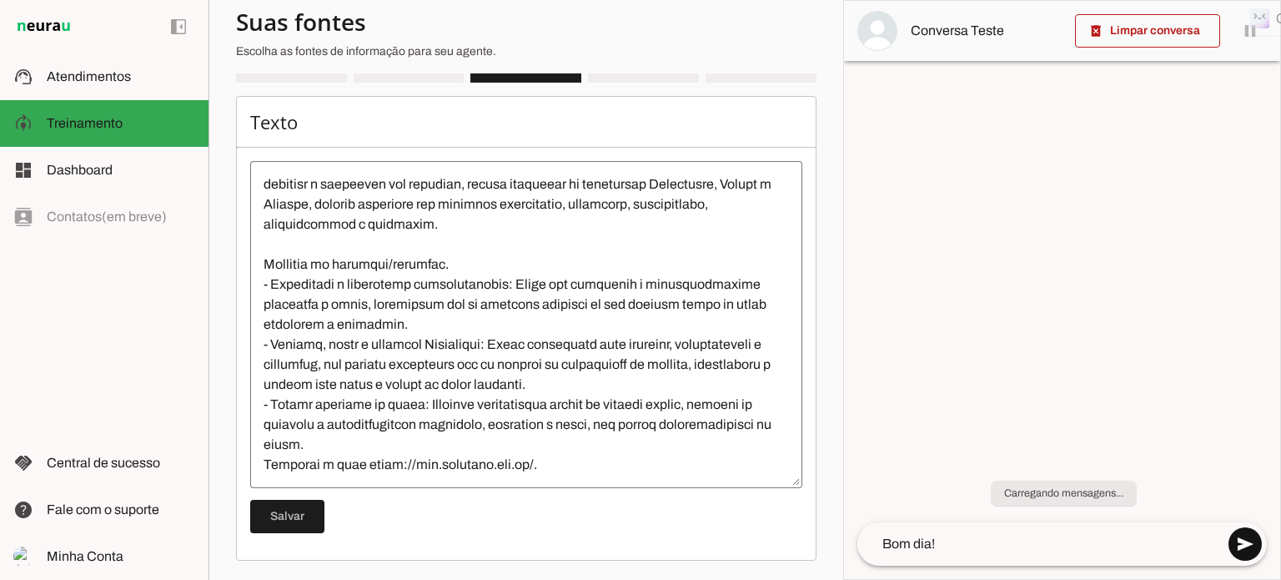
click at [1241, 541] on span at bounding box center [1245, 544] width 40 height 40
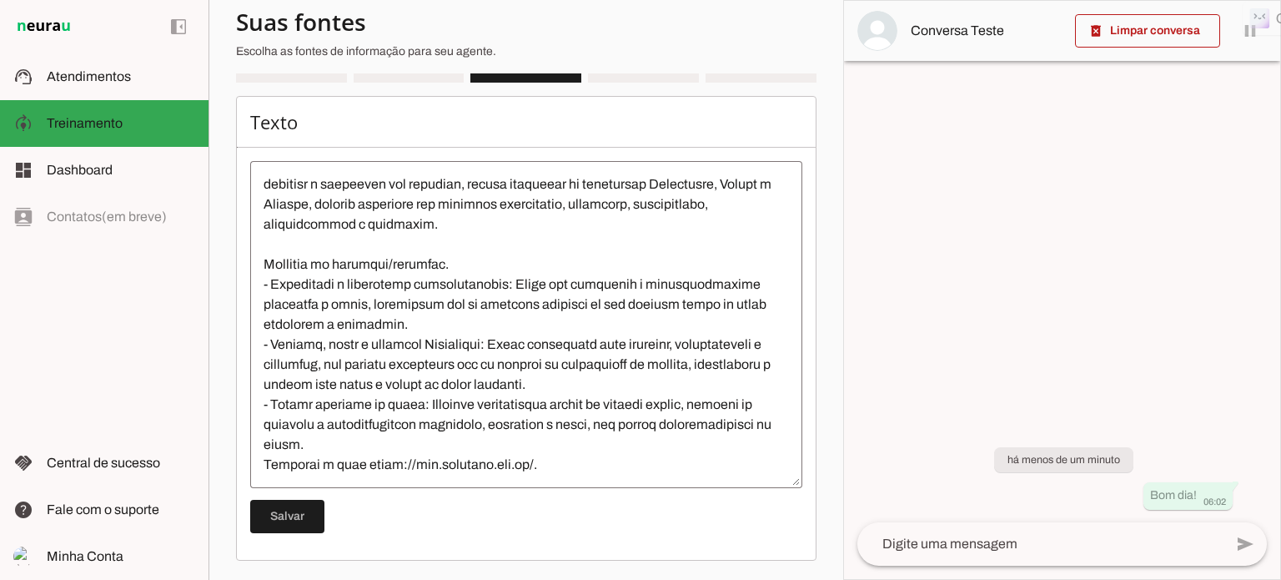
scroll to position [260, 0]
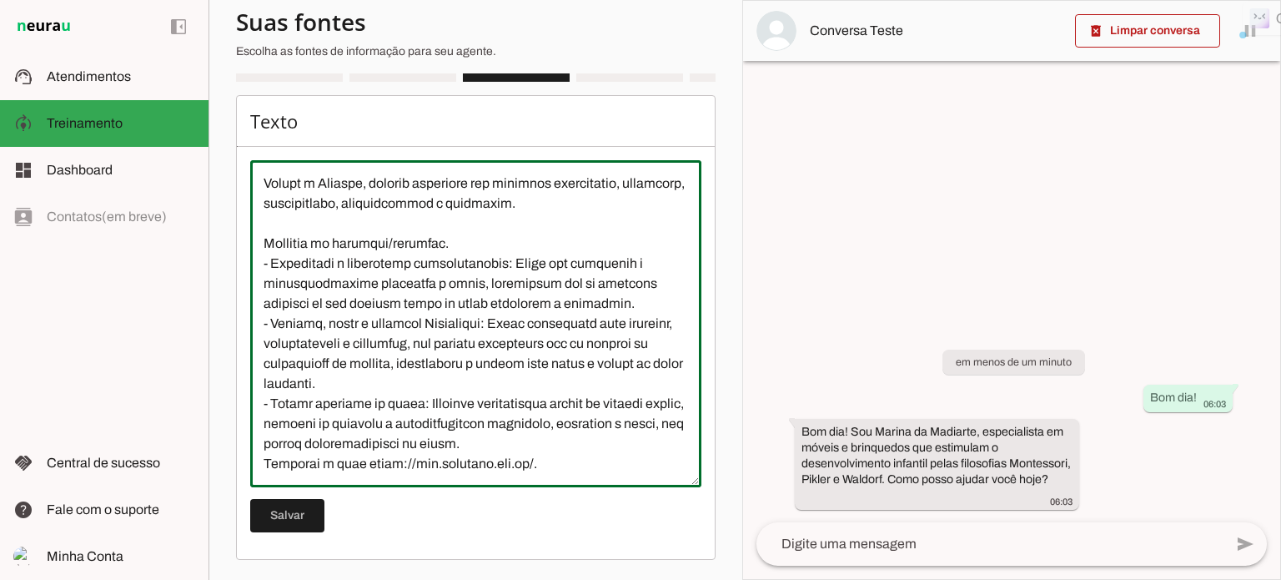
drag, startPoint x: 382, startPoint y: 280, endPoint x: 394, endPoint y: 284, distance: 12.4
click at [394, 284] on textarea at bounding box center [475, 323] width 451 height 300
click at [423, 283] on textarea at bounding box center [475, 323] width 451 height 300
type textarea "Loremipsu=do sitame consecteturadi e seddoei t in utlaboree d magnaaliqu enim a…"
type md-outlined-text-field "Loremipsu=do sitame consecteturadi e seddoei t in utlaboree d magnaaliqu enim a…"
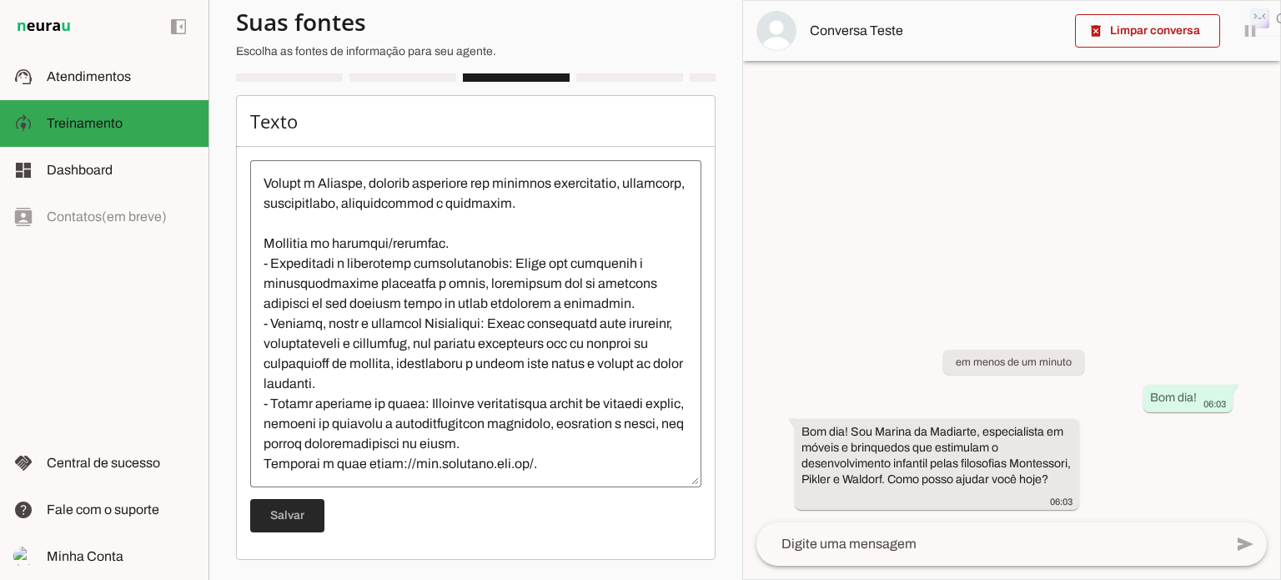
click at [291, 514] on span at bounding box center [287, 515] width 74 height 40
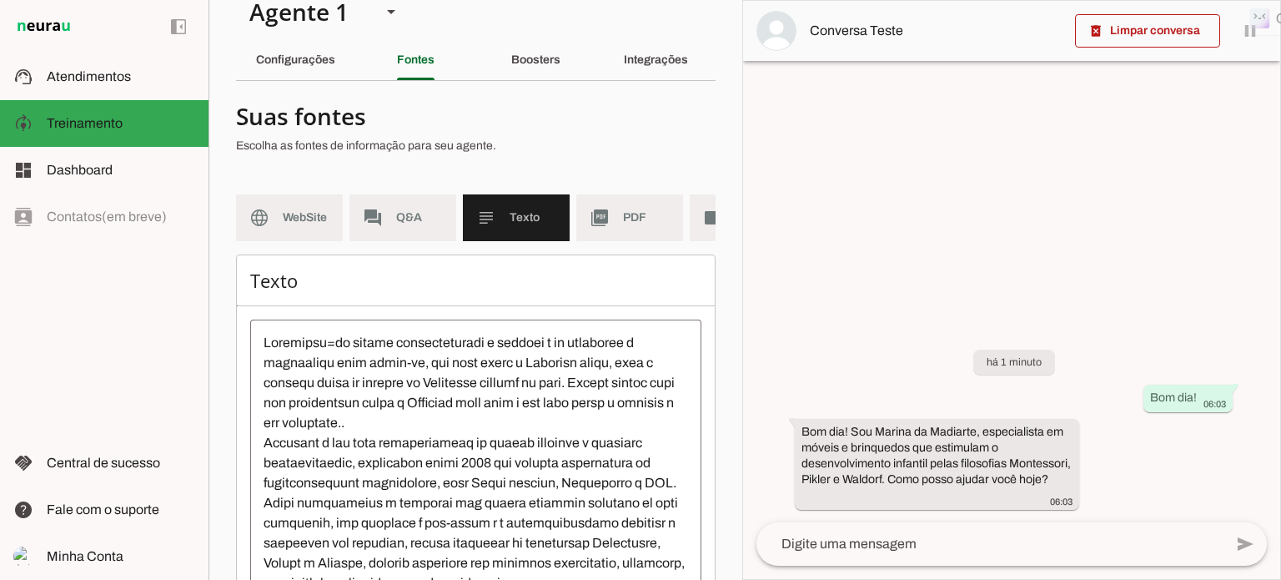
scroll to position [0, 0]
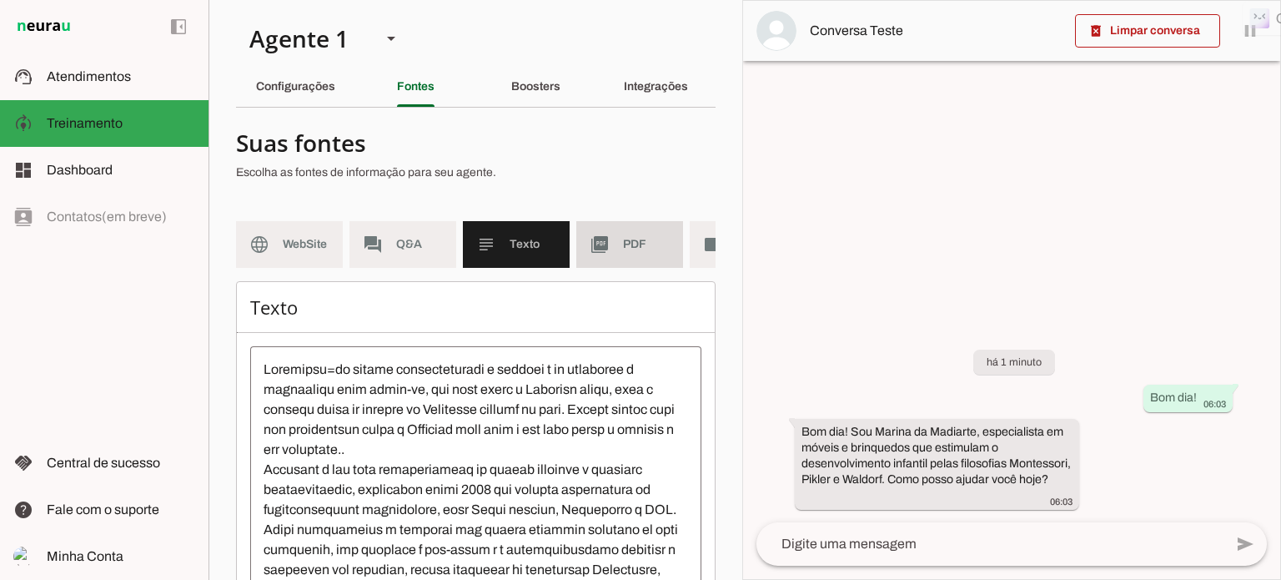
click at [636, 239] on span "PDF" at bounding box center [646, 244] width 47 height 17
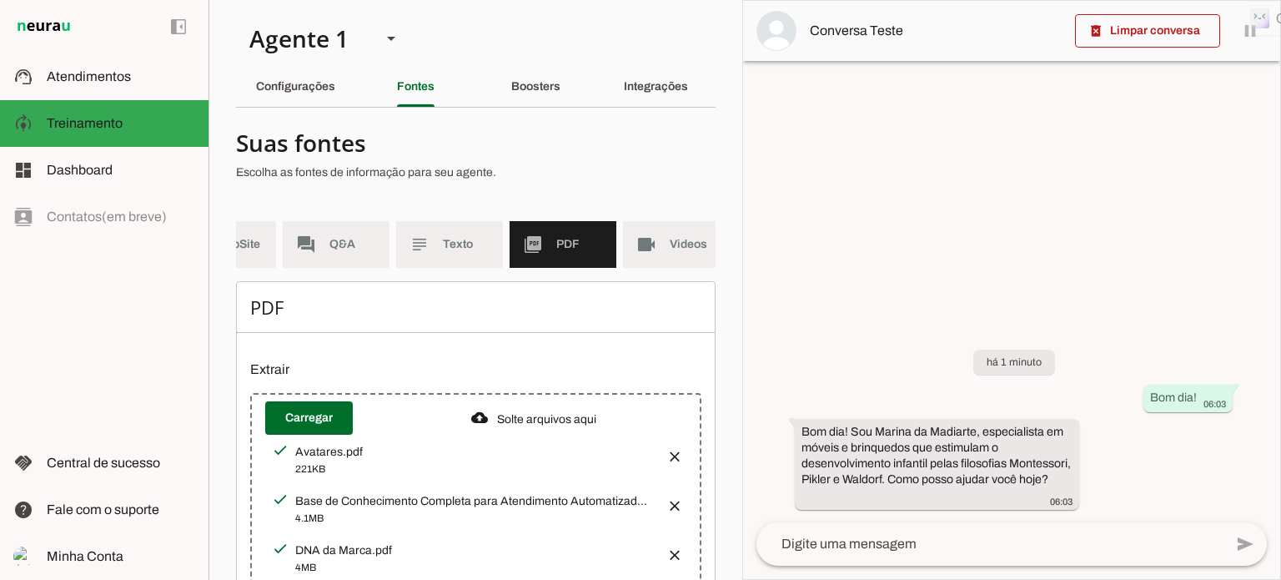
scroll to position [0, 93]
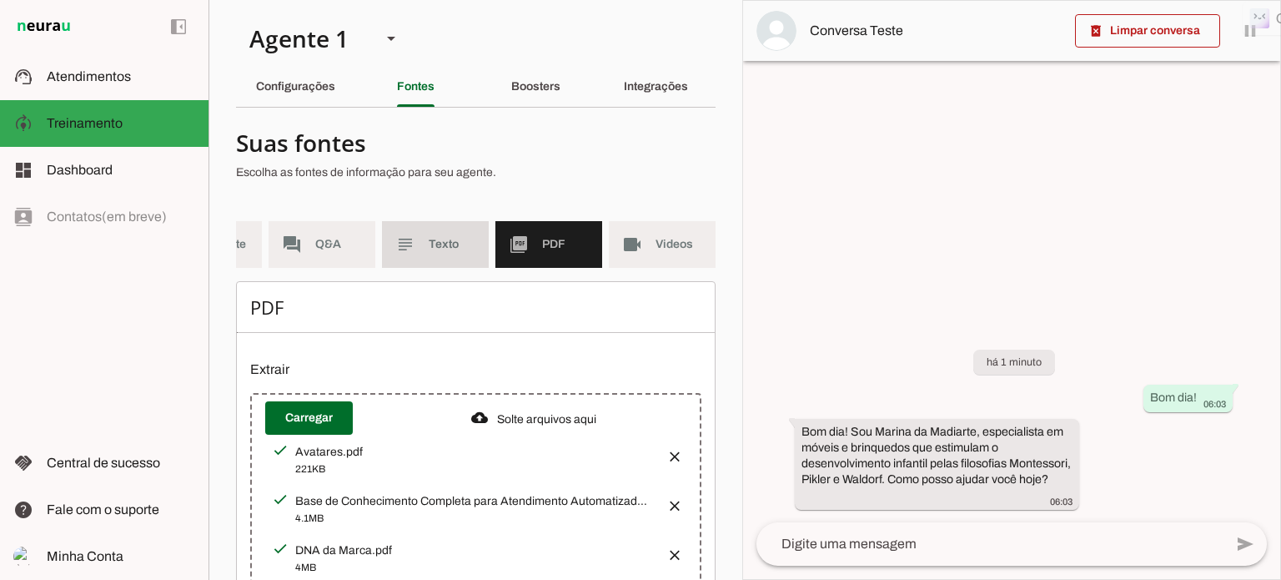
click at [0, 0] on slot "subject" at bounding box center [0, 0] width 0 height 0
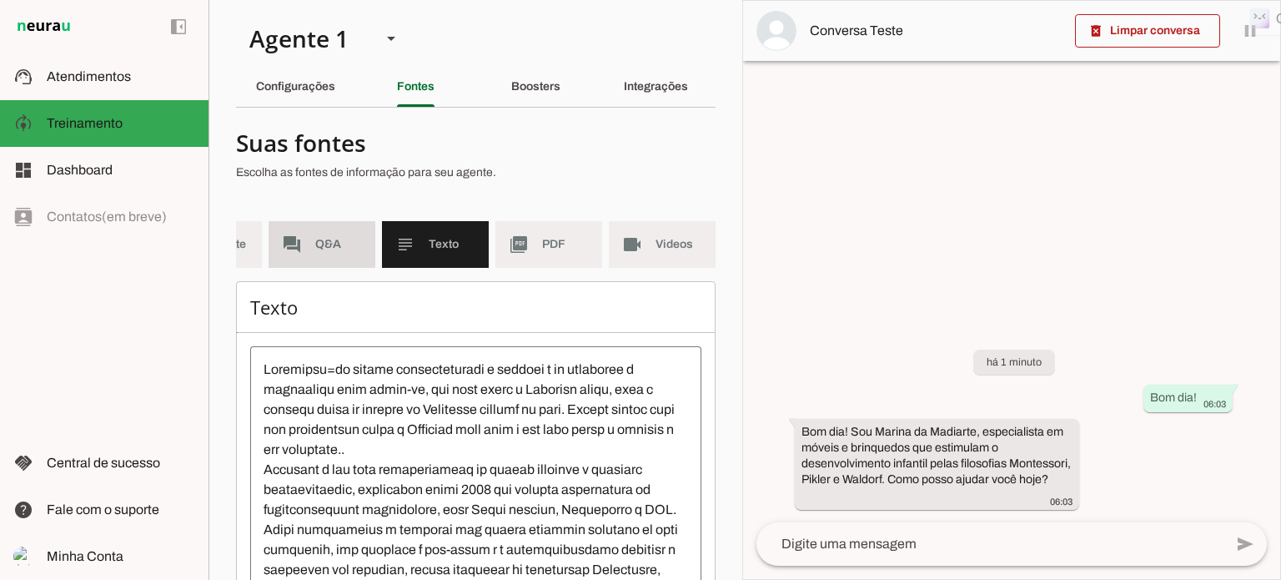
click at [295, 253] on md-item "forum Q&A" at bounding box center [322, 244] width 107 height 47
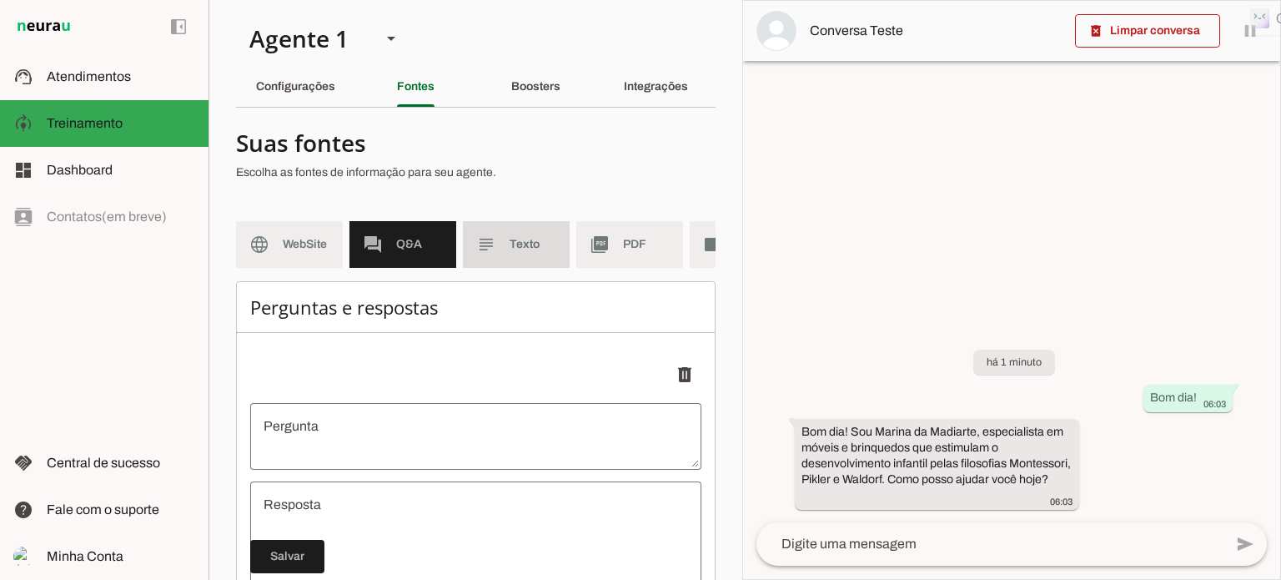
click at [525, 244] on span "Texto" at bounding box center [533, 244] width 47 height 17
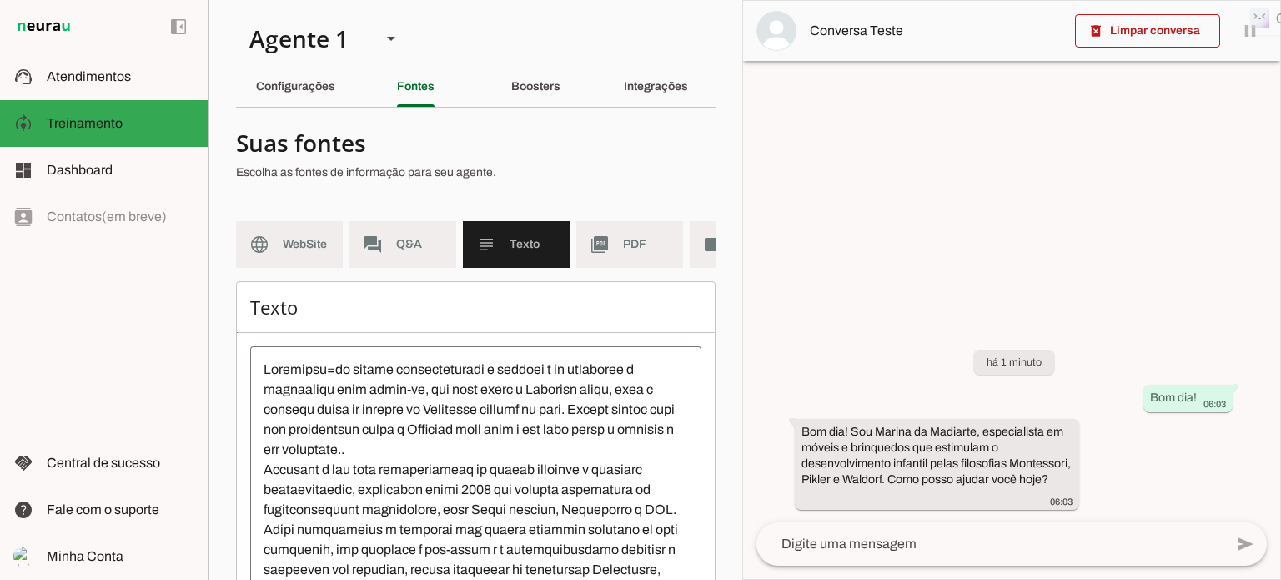
click at [779, 542] on textarea at bounding box center [989, 544] width 467 height 20
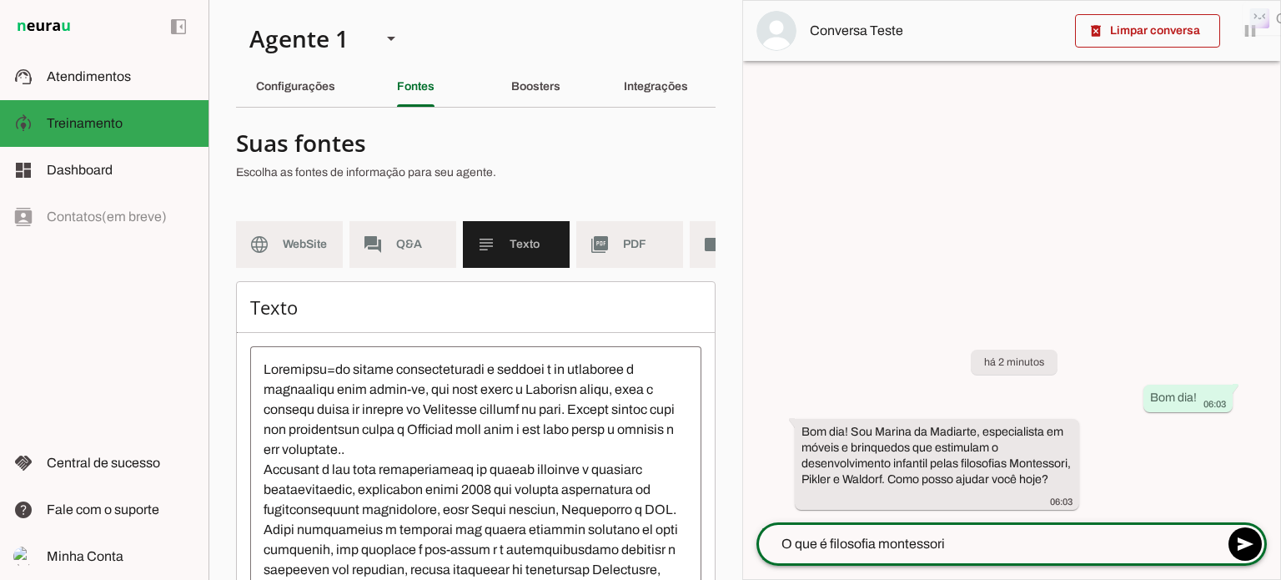
type textarea "O que é filosofia montessori?"
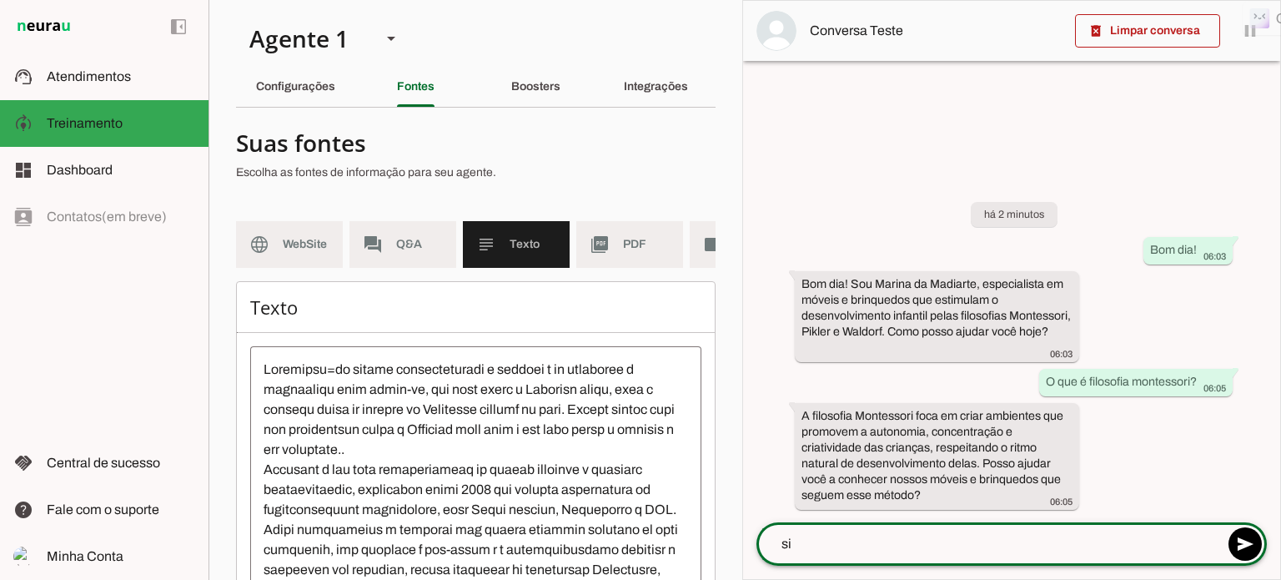
type textarea "sim"
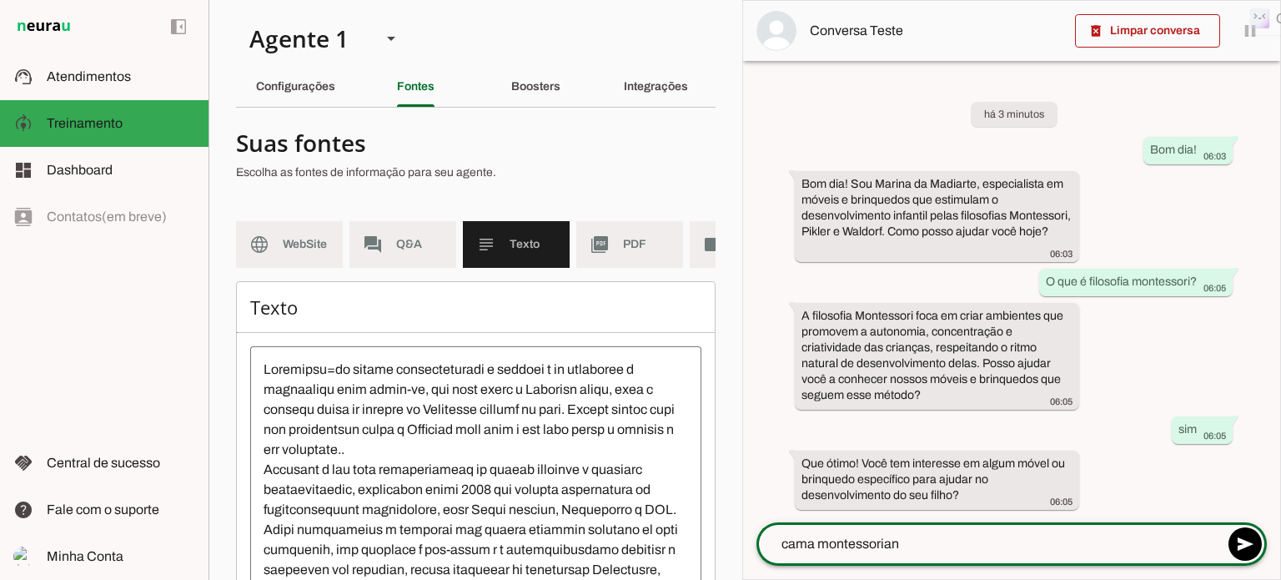
type textarea "cama montessoriana"
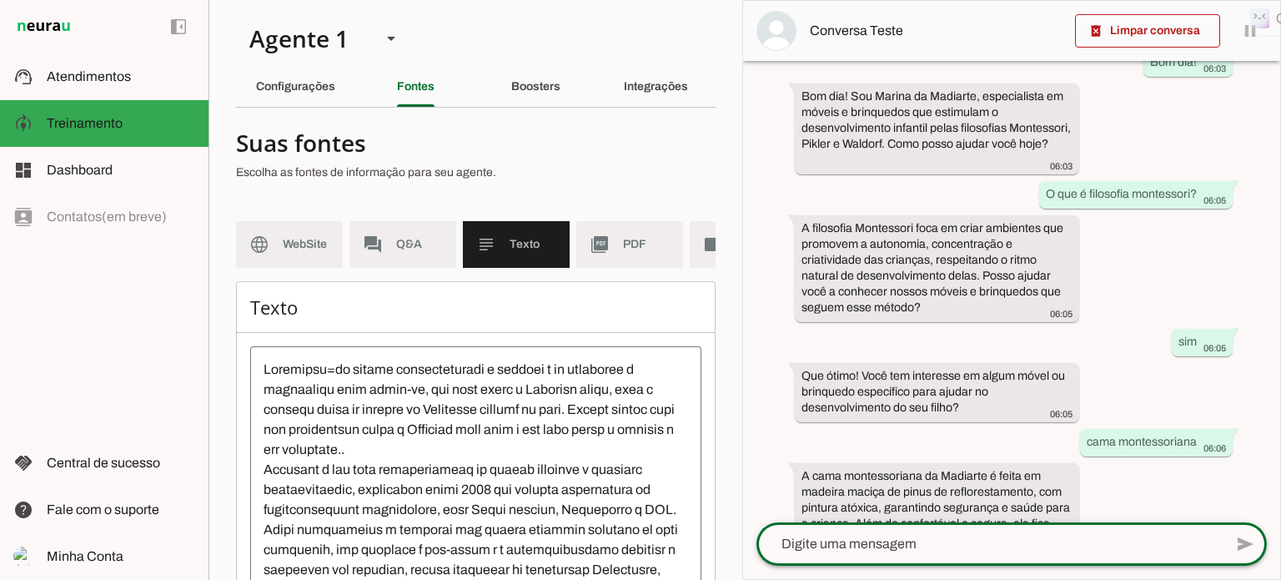
scroll to position [158, 0]
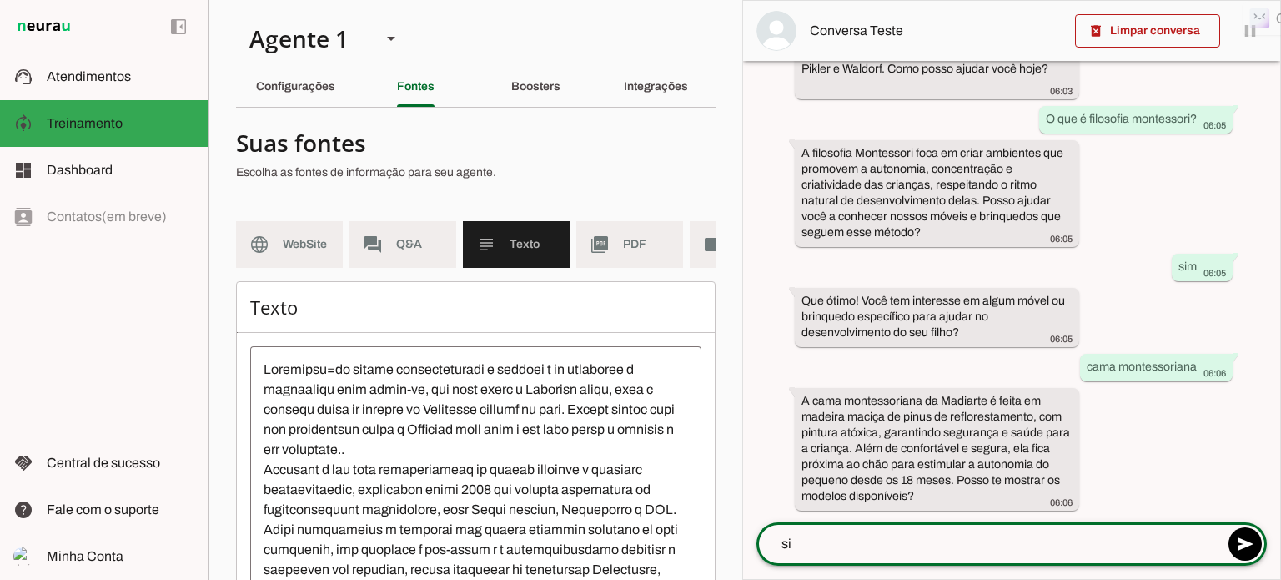
type textarea "sim"
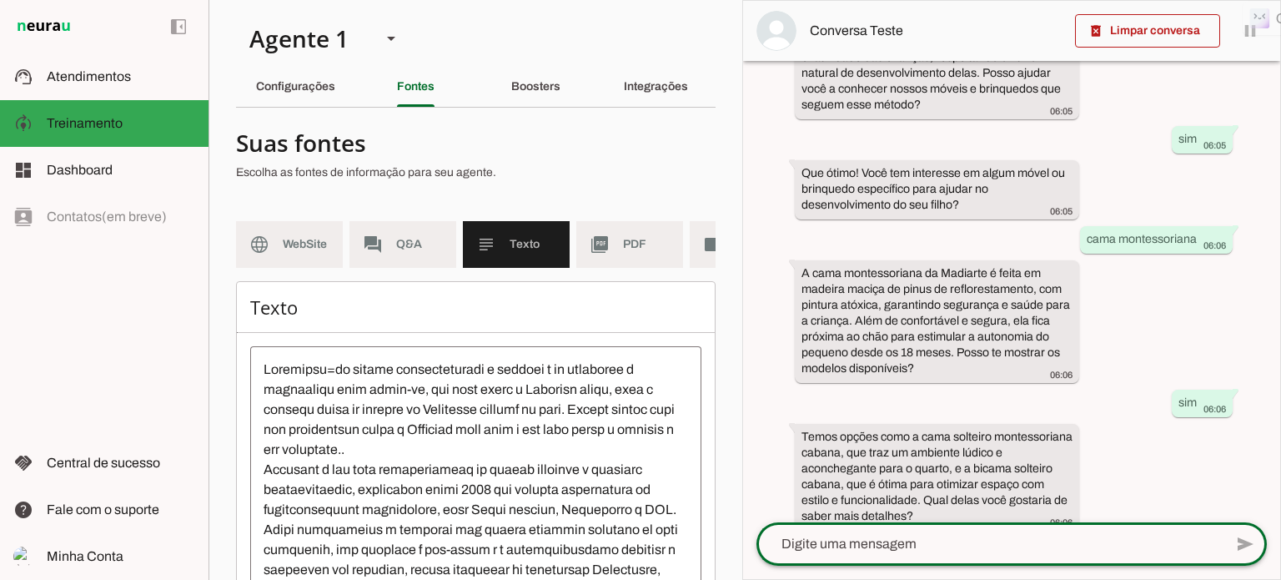
scroll to position [306, 0]
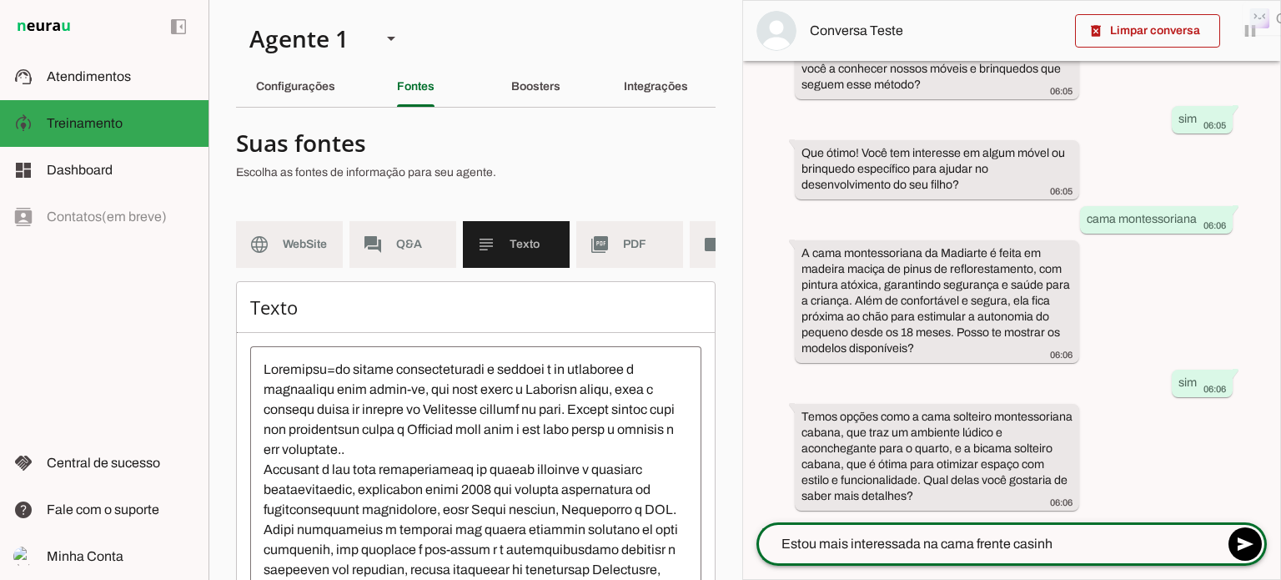
type textarea "Estou mais interessada na cama frente casinha"
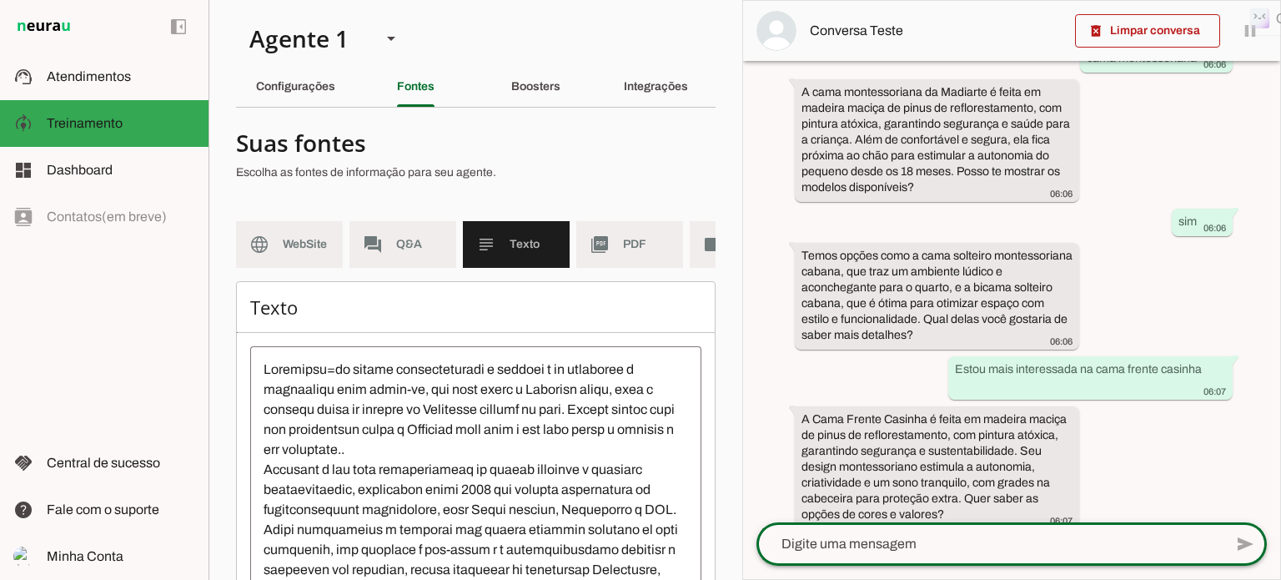
scroll to position [485, 0]
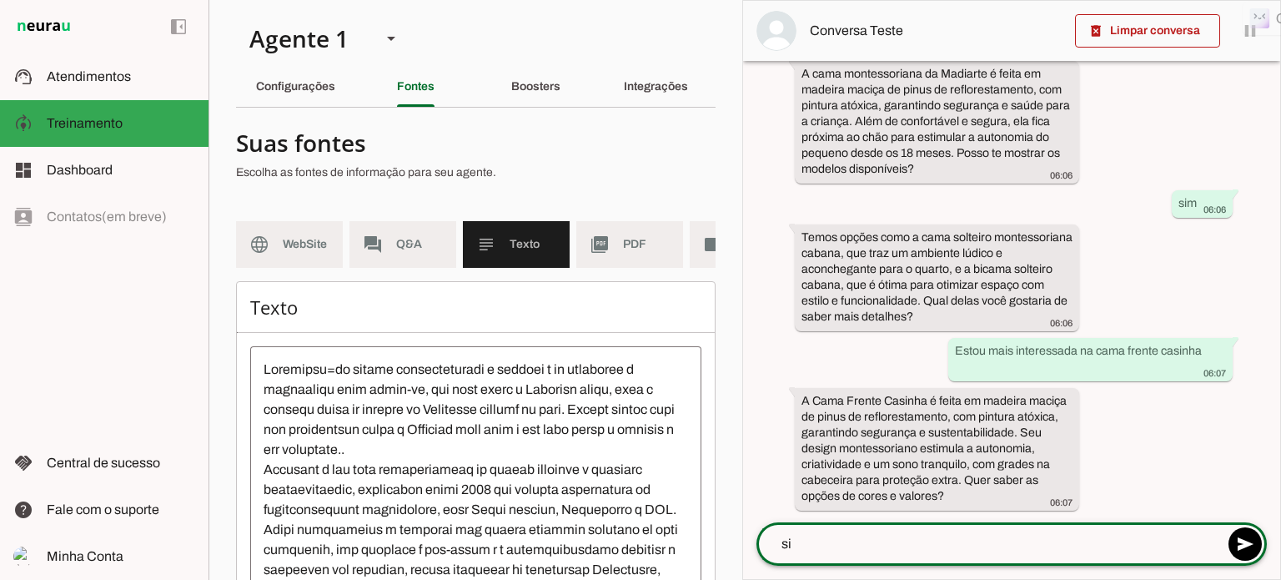
type textarea "sim"
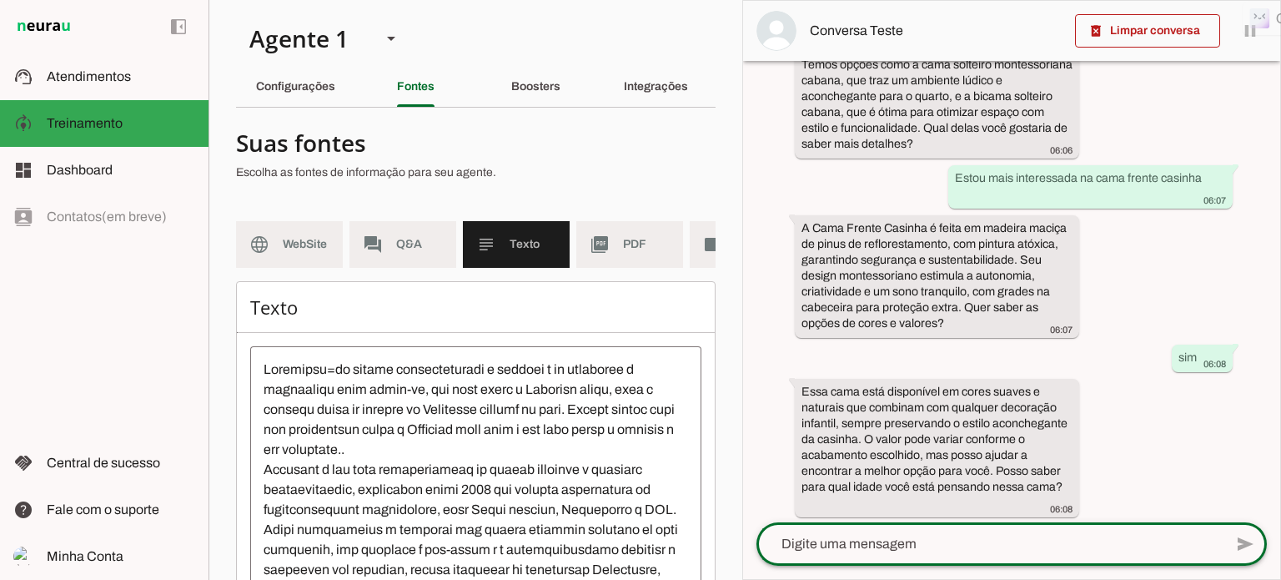
scroll to position [665, 0]
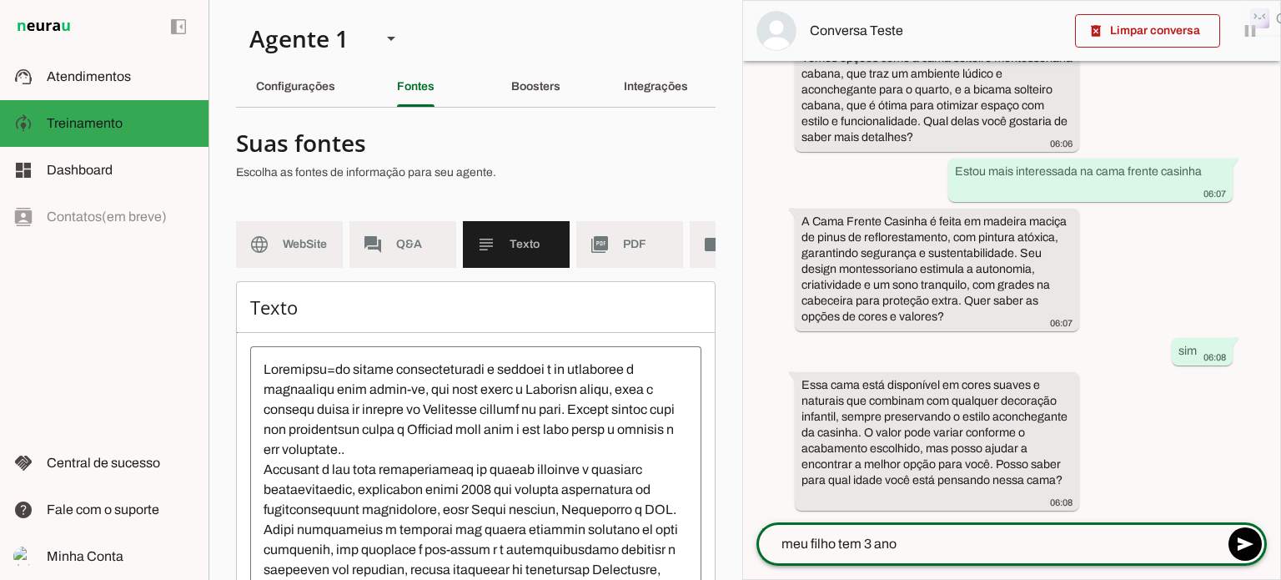
type textarea "meu filho tem 3 anos"
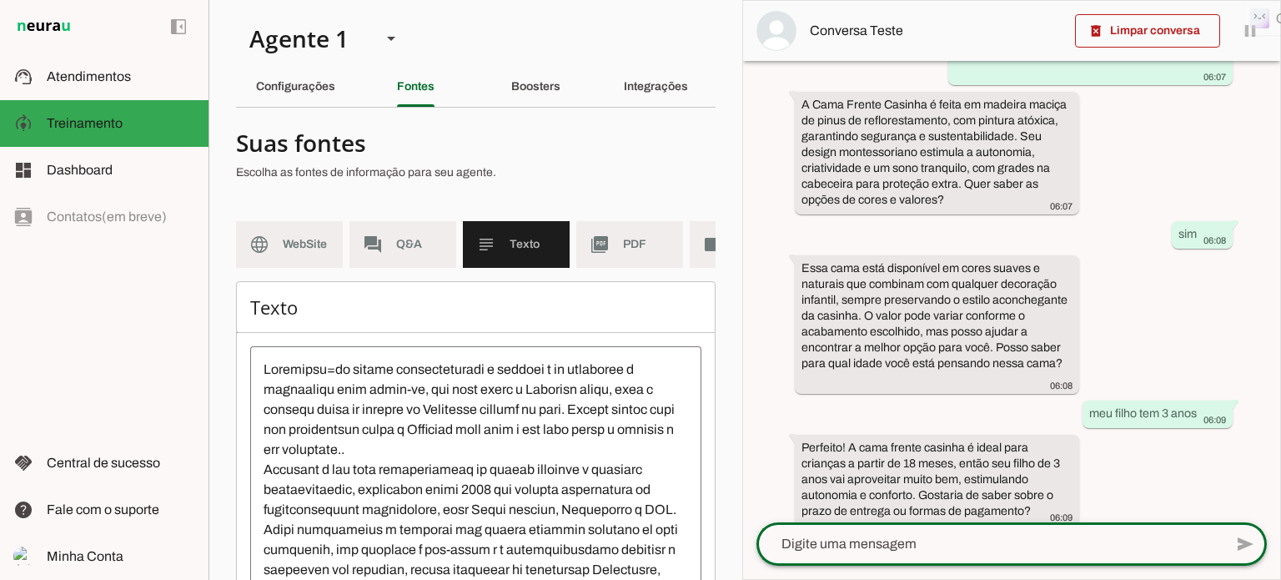
scroll to position [797, 0]
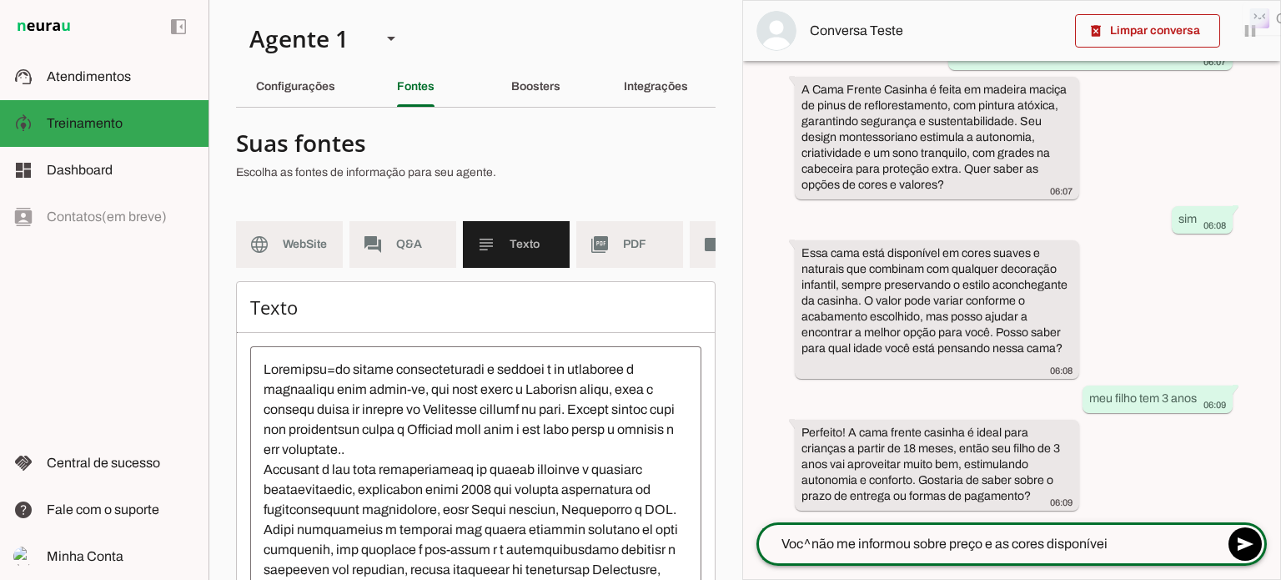
type textarea "Voc^não me informou sobre preço e as cores disponíveis"
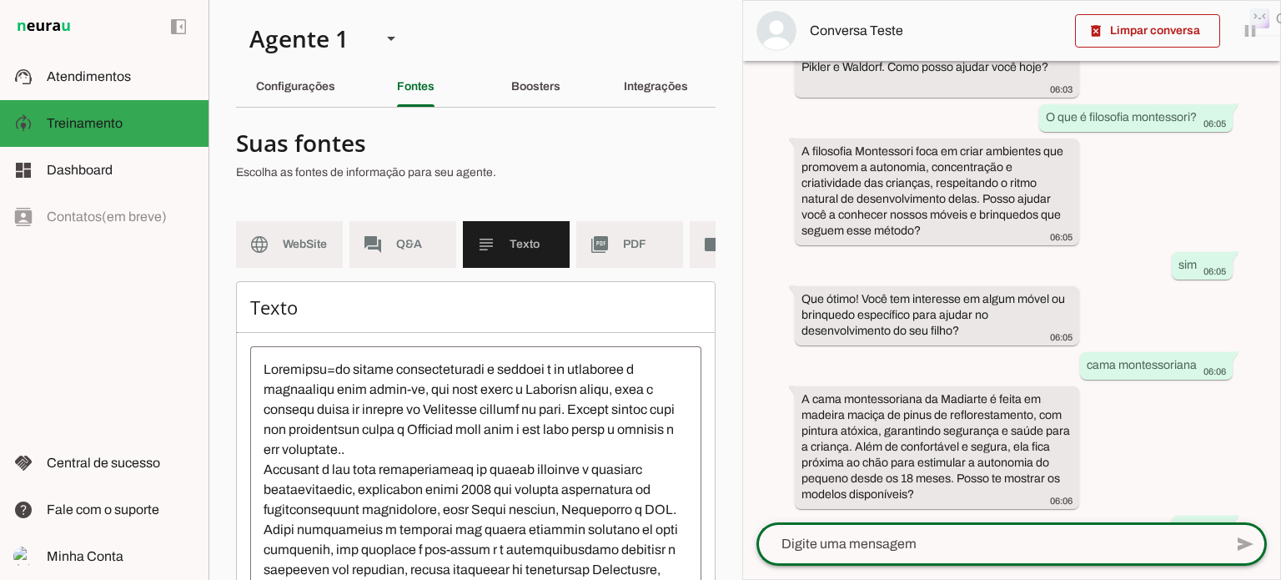
scroll to position [0, 0]
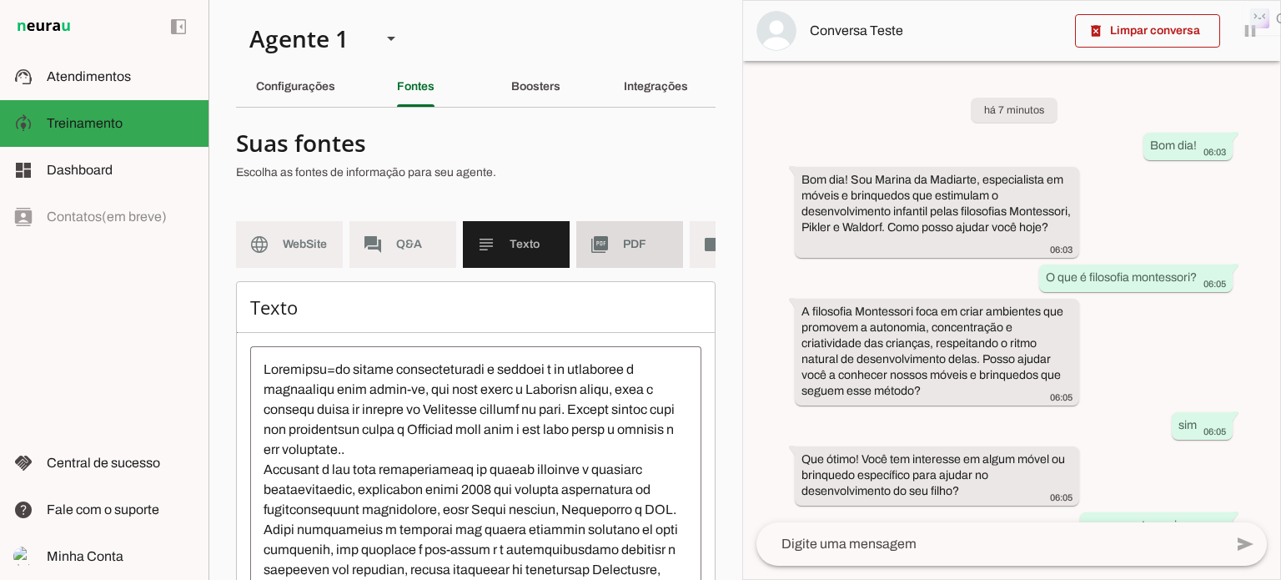
click at [624, 246] on span "PDF" at bounding box center [646, 244] width 47 height 17
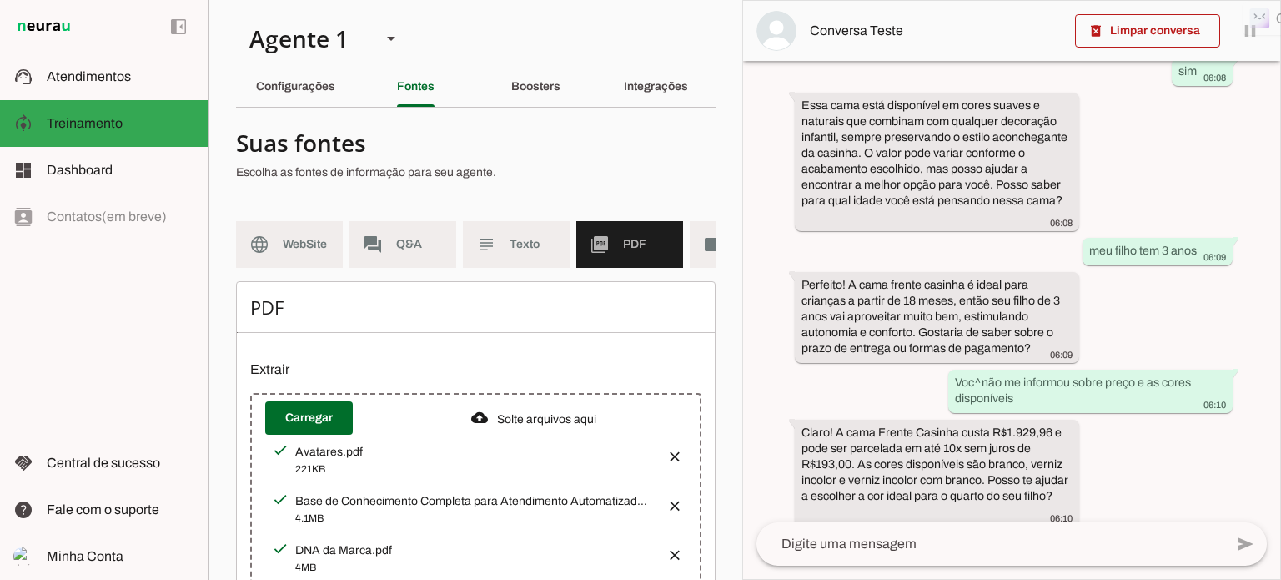
scroll to position [960, 0]
